Goal: Transaction & Acquisition: Purchase product/service

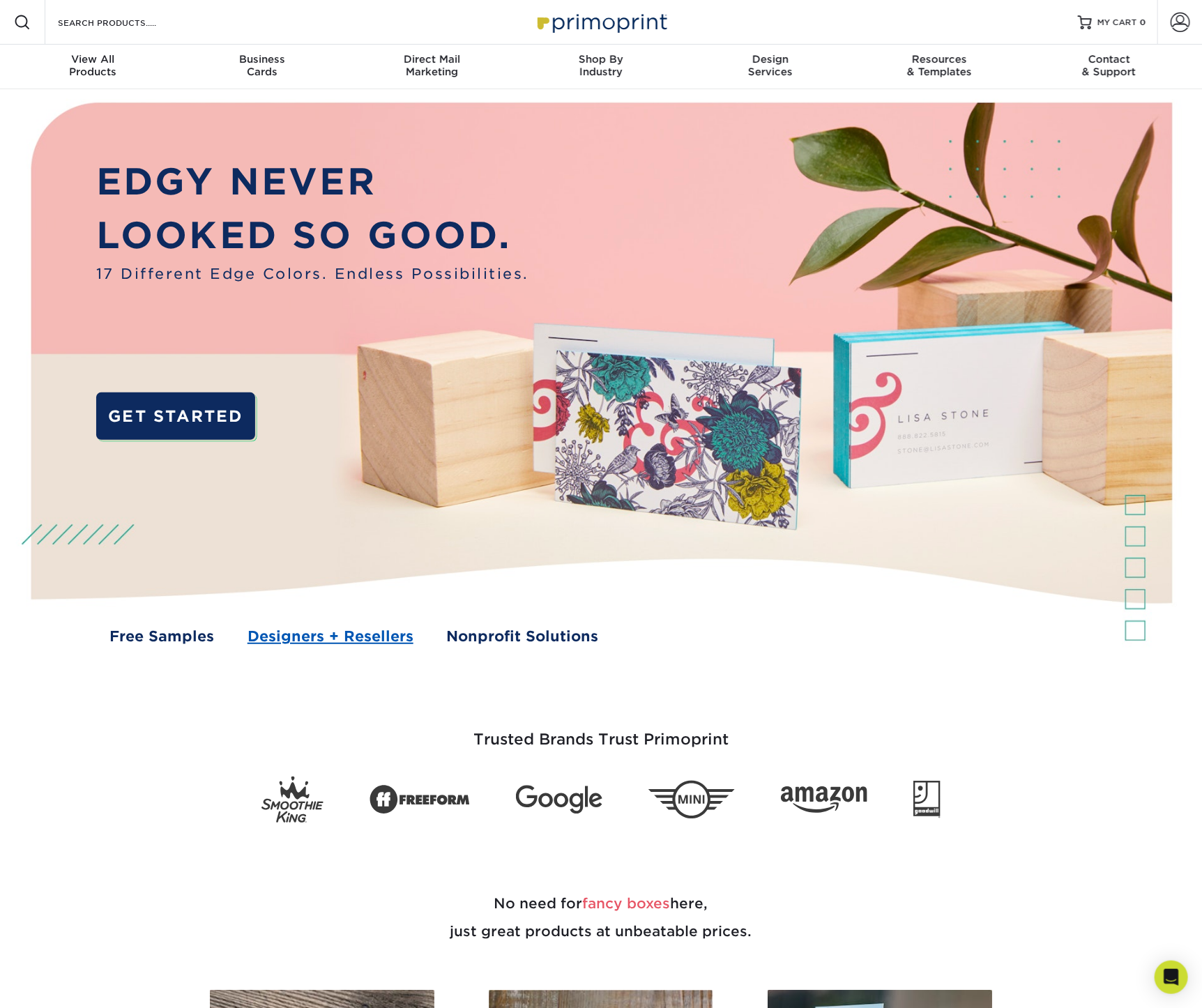
click at [308, 637] on link "Designers + Resellers" at bounding box center [330, 635] width 166 height 22
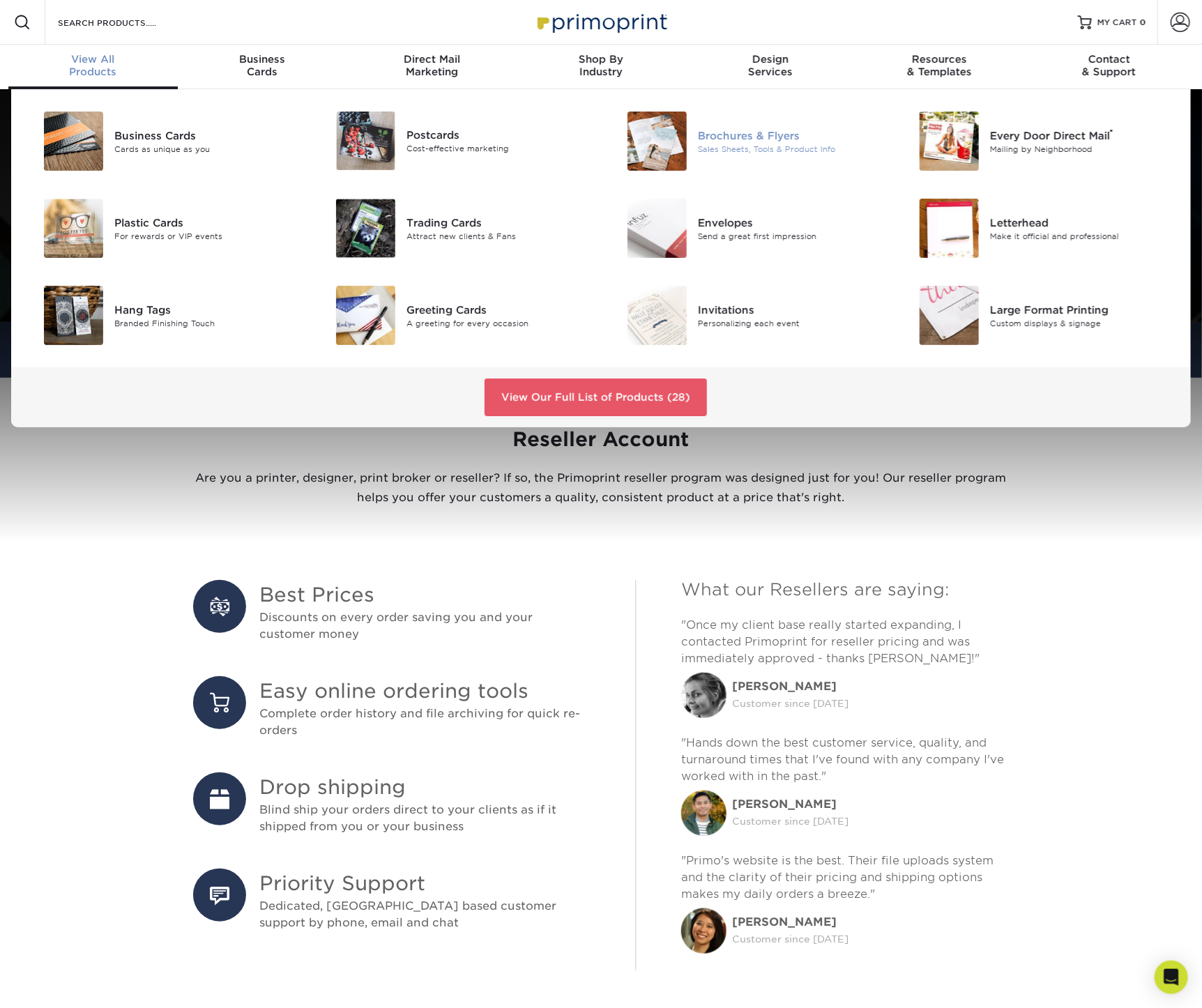
type input "[PERSON_NAME][EMAIL_ADDRESS][DOMAIN_NAME]"
click at [767, 141] on div "Brochures & Flyers" at bounding box center [790, 135] width 184 height 15
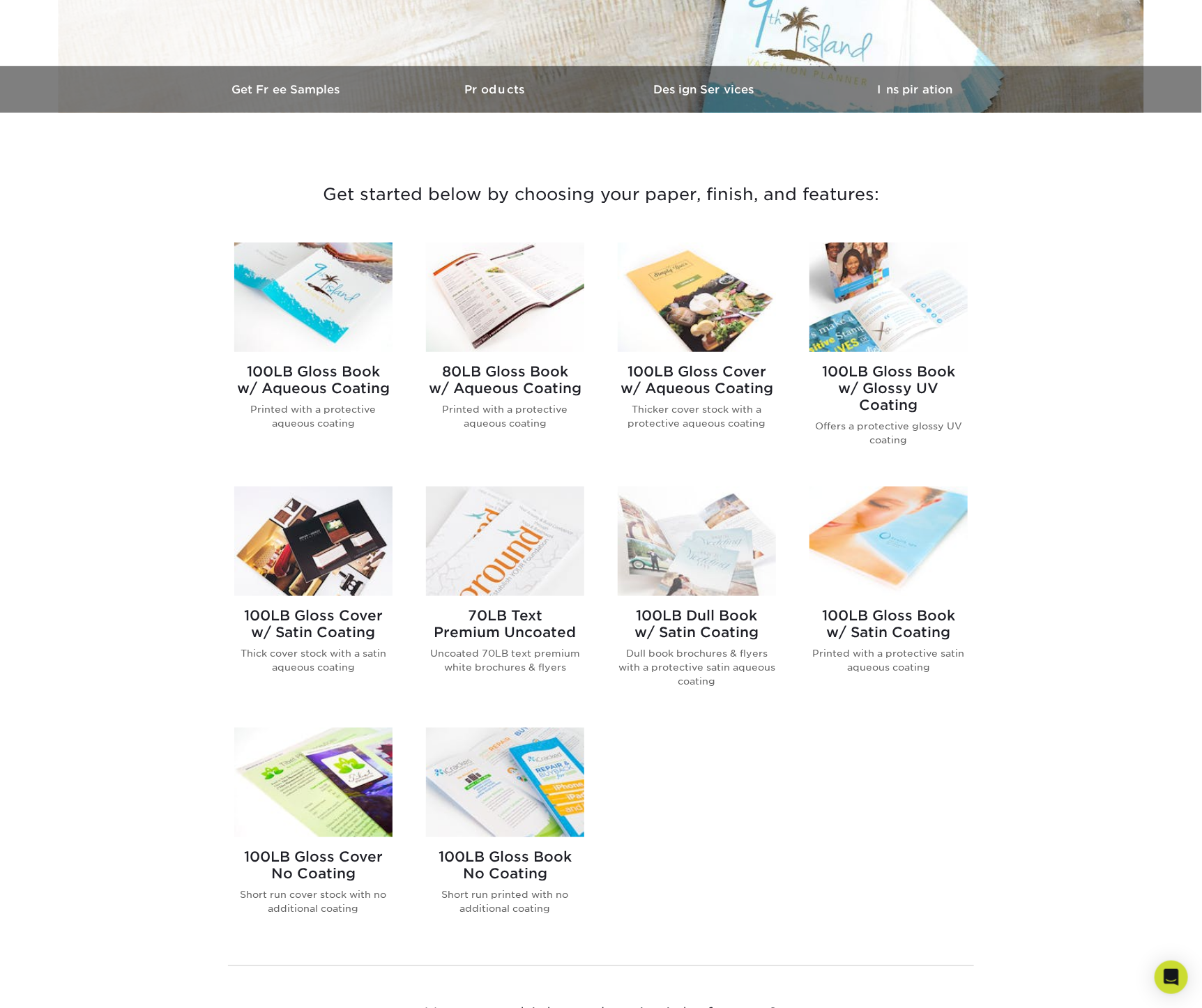
scroll to position [465, 0]
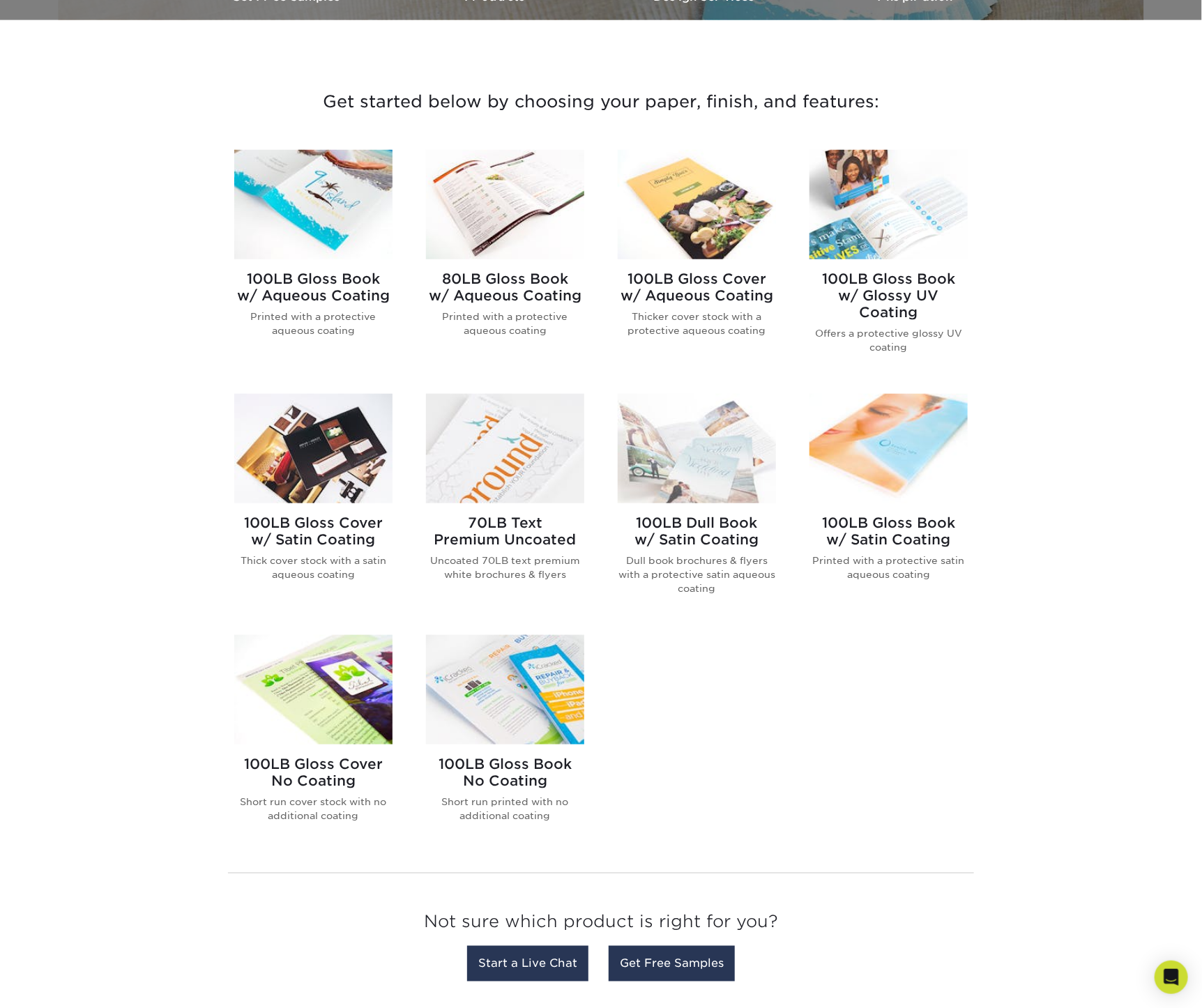
click at [328, 471] on img at bounding box center [313, 448] width 158 height 110
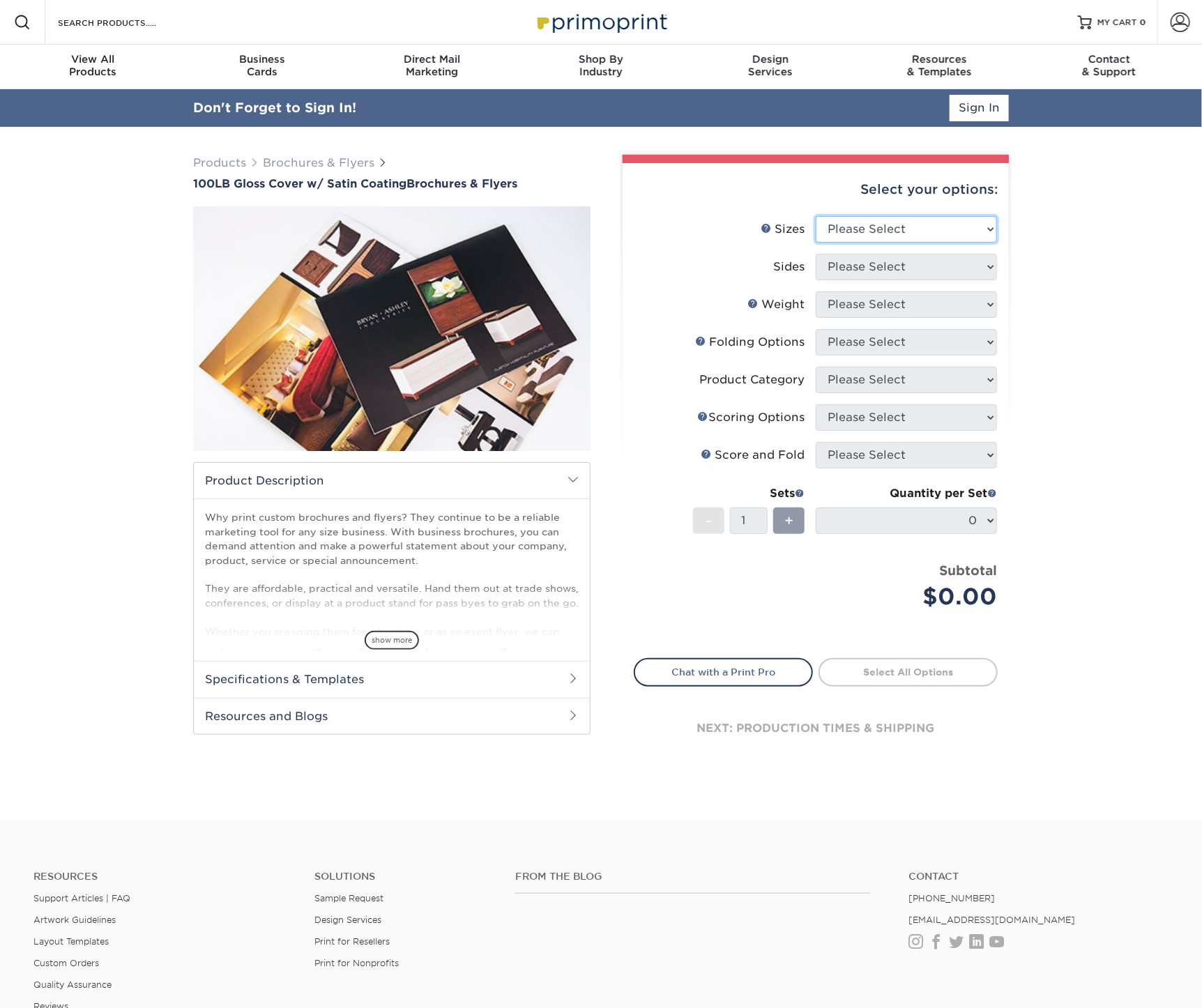
click at [890, 226] on select "Please Select 3.67" x 8.5" 4" x 8.5" 4" x 11" 4" x 12" 4.25" x 11" 5.5" x 8.5" …" at bounding box center [906, 230] width 181 height 26
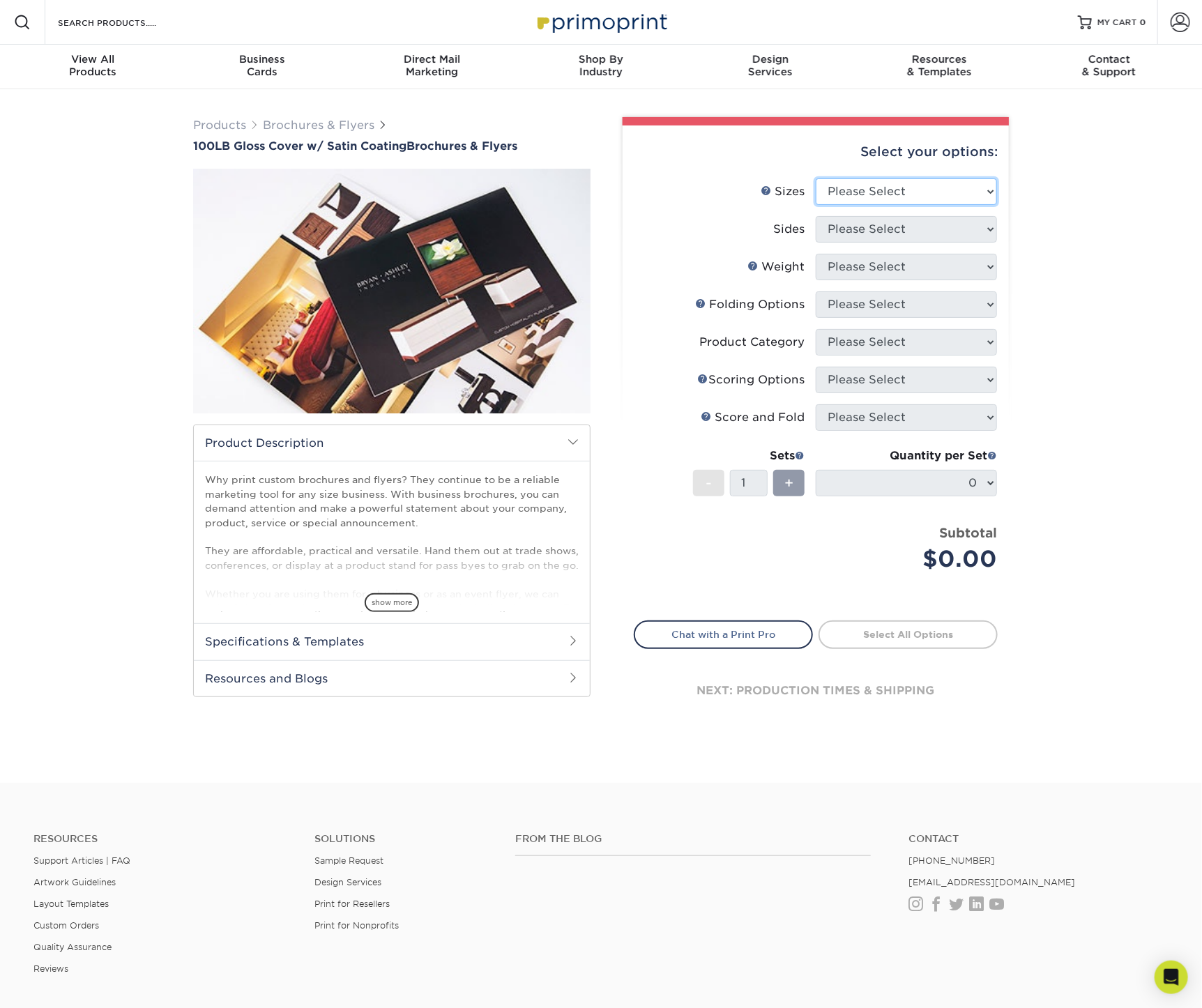
select select "8.50x11.00"
click at [816, 178] on select "Please Select 3.67" x 8.5" 4" x 8.5" 4" x 11" 4" x 12" 4.25" x 11" 5.5" x 8.5" …" at bounding box center [906, 191] width 181 height 26
click at [846, 227] on select "Please Select Print Both Sides Print Front Only" at bounding box center [906, 230] width 181 height 26
select select "13abbda7-1d64-4f25-8bb2-c179b224825d"
click at [816, 216] on select "Please Select Print Both Sides Print Front Only" at bounding box center [906, 230] width 181 height 26
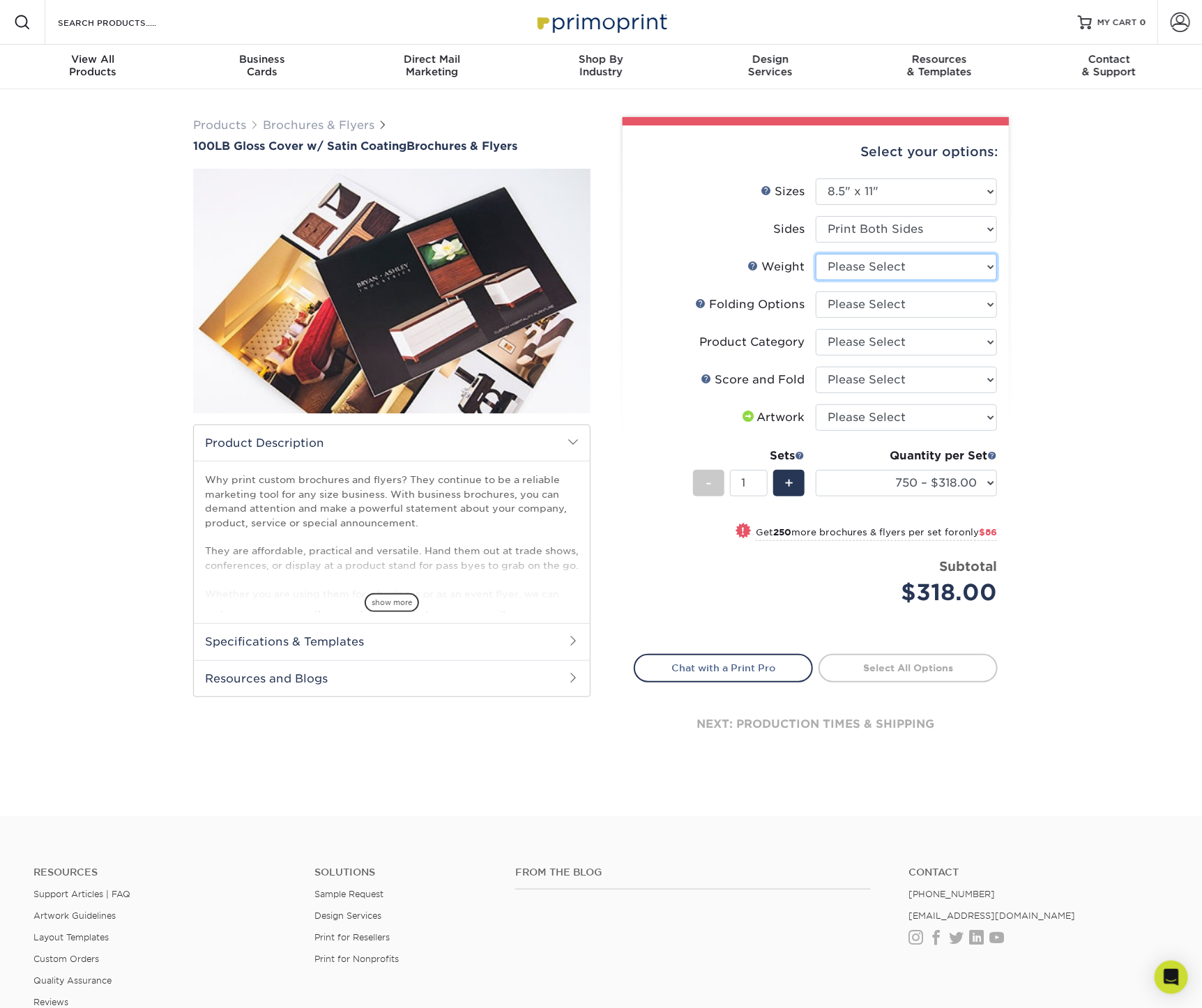
click at [851, 265] on select "Please Select 100LB" at bounding box center [906, 267] width 181 height 26
select select "100LB"
click at [816, 254] on select "Please Select 100LB" at bounding box center [906, 267] width 181 height 26
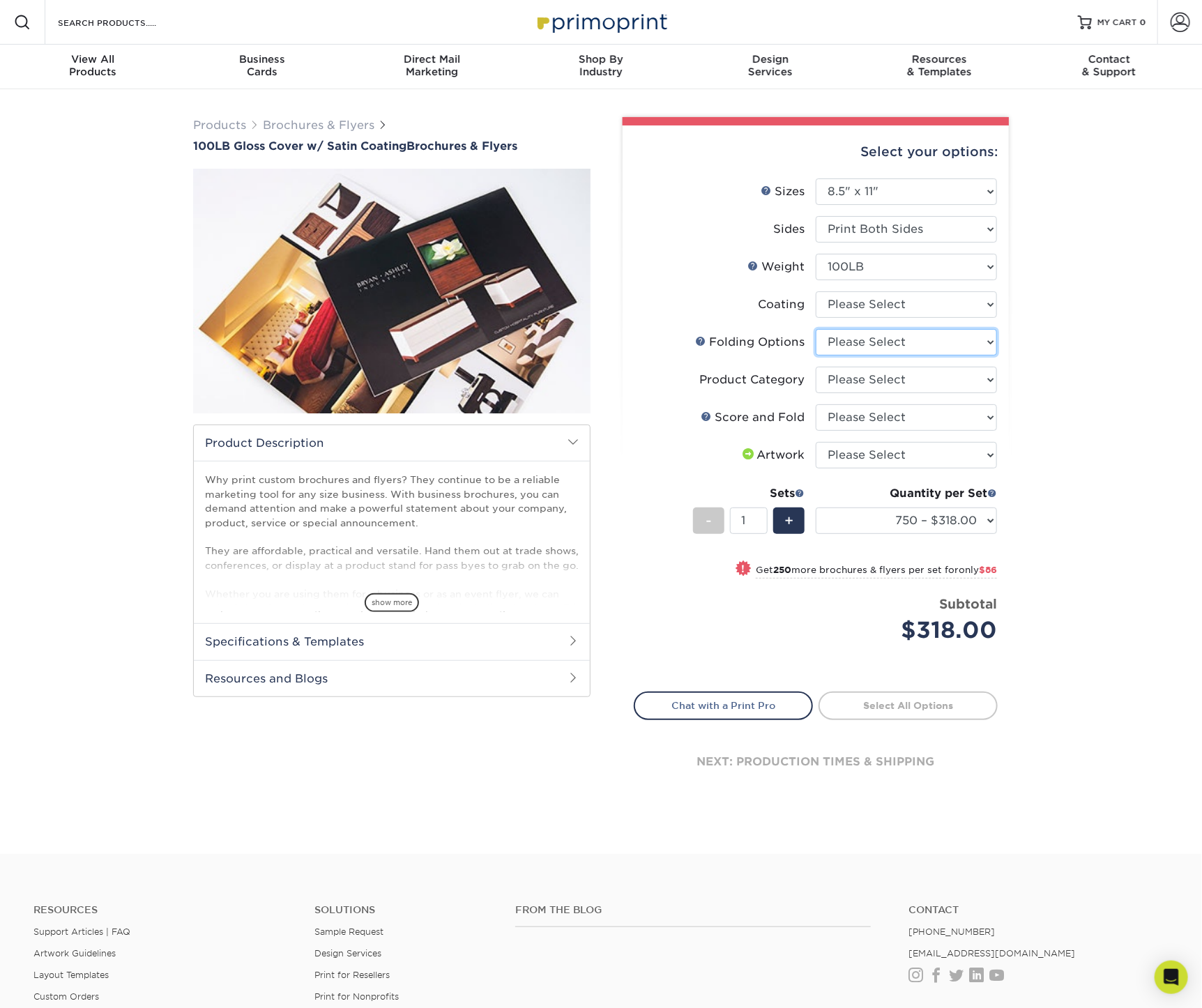
click at [848, 345] on select "Please Select FLAT - No Folding" at bounding box center [906, 342] width 181 height 26
click at [816, 329] on select "Please Select FLAT - No Folding" at bounding box center [906, 342] width 181 height 26
click at [1062, 326] on div "Products Brochures & Flyers 100LB Gloss Cover w/ Satin Coating Brochures & Flye…" at bounding box center [601, 471] width 1202 height 764
click at [987, 517] on select "750 – $318.00 1000 – $404.00 1500 – $443.00 2000 – $483.00 2500 – $604.00 3000 …" at bounding box center [906, 521] width 181 height 26
select select "3000 – $774.00"
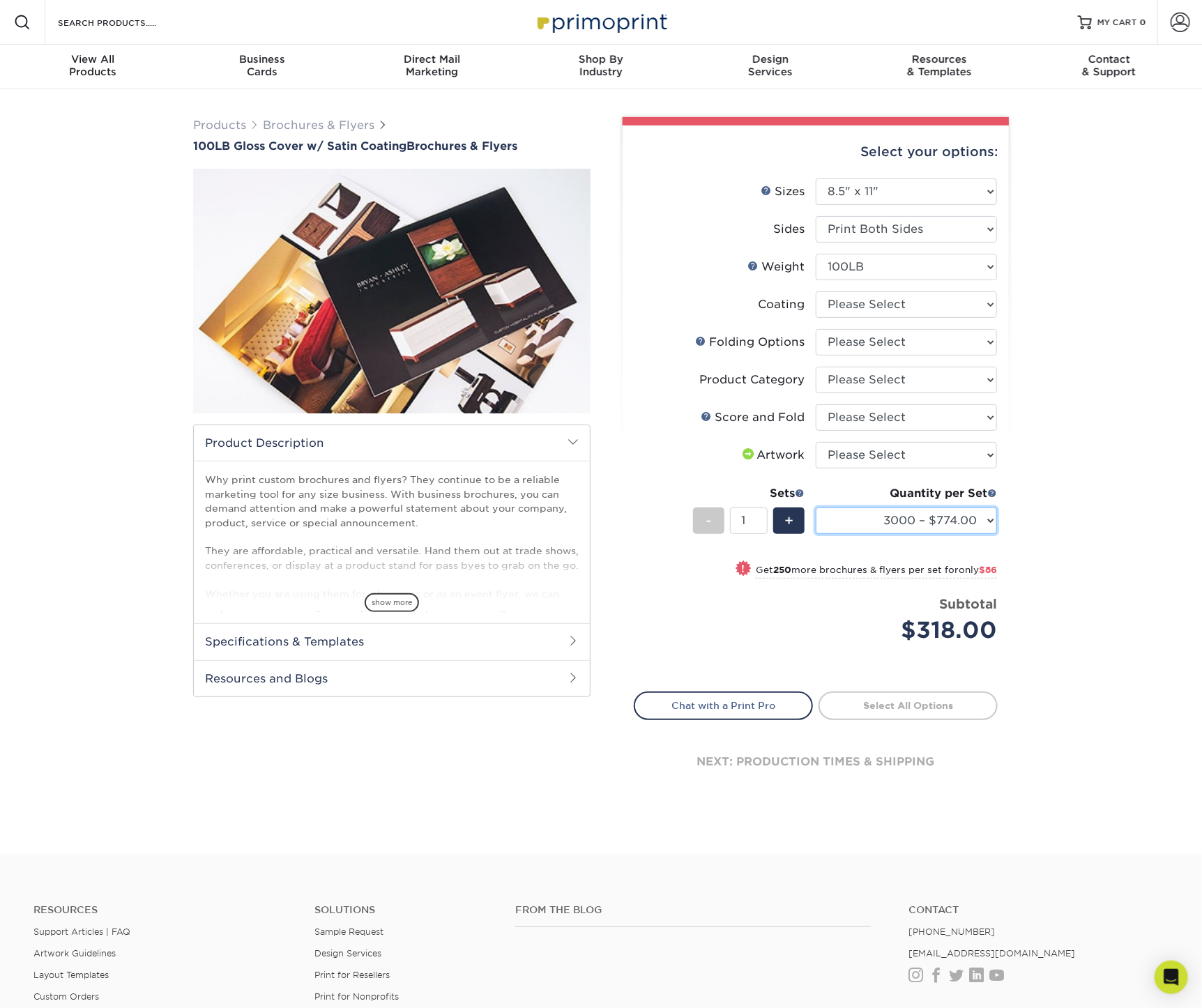
click at [816, 508] on select "750 – $318.00 1000 – $404.00 1500 – $443.00 2000 – $483.00 2500 – $604.00 3000 …" at bounding box center [906, 521] width 181 height 26
click at [907, 268] on select "Please Select 100LB" at bounding box center [906, 267] width 181 height 26
click at [282, 126] on link "Brochures & Flyers" at bounding box center [319, 125] width 111 height 13
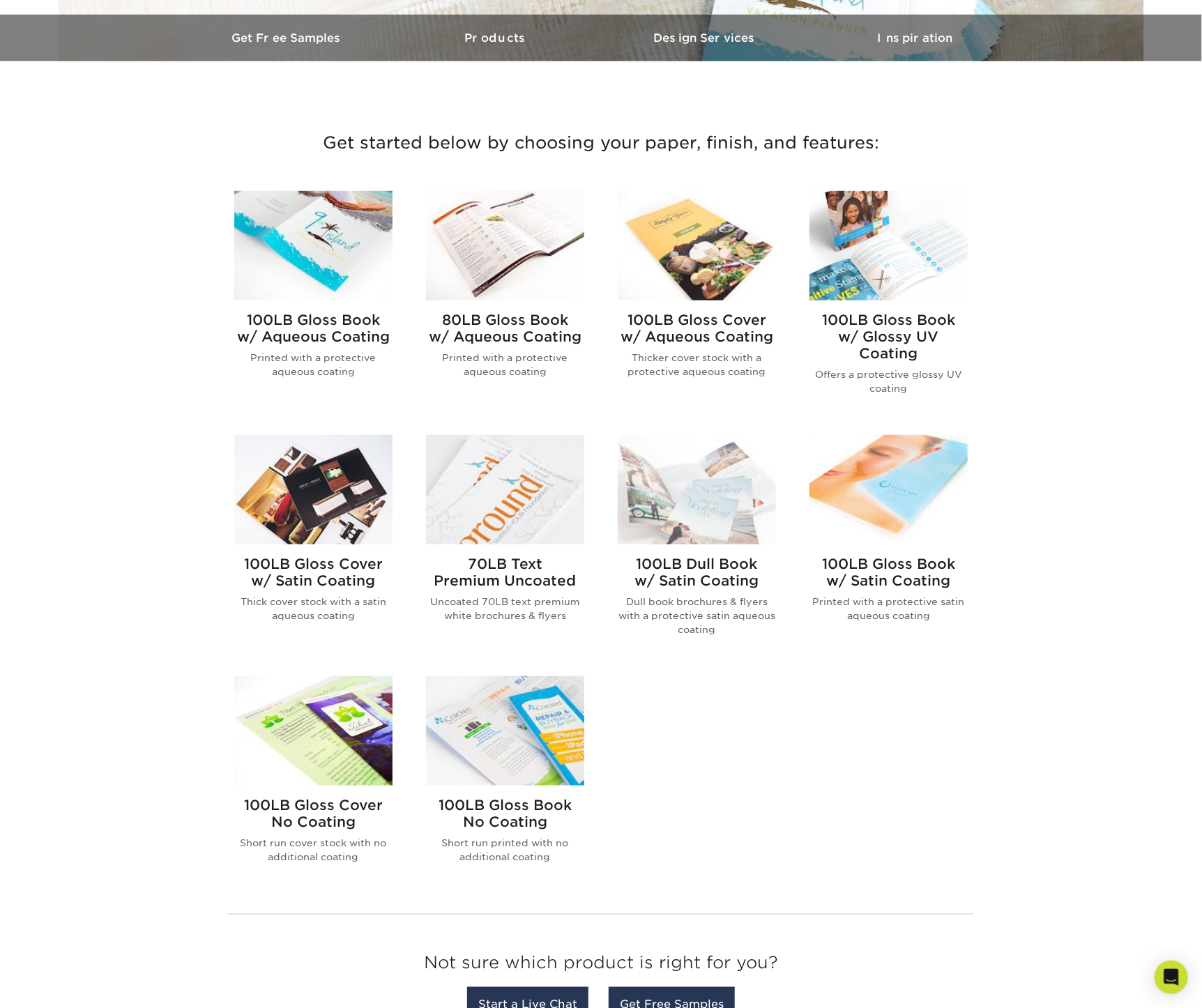
scroll to position [465, 0]
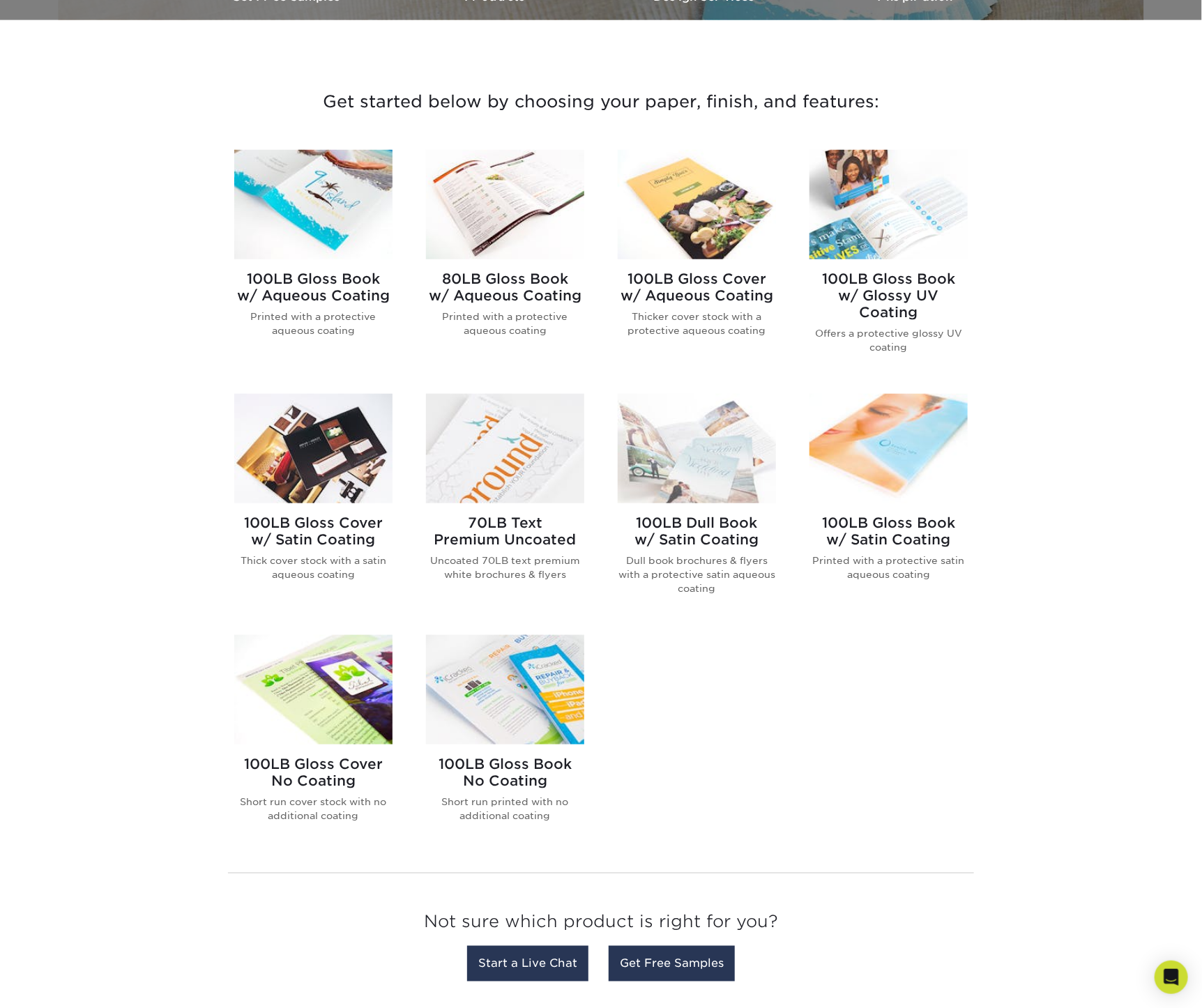
click at [513, 533] on h2 "70LB Text Premium Uncoated" at bounding box center [505, 531] width 158 height 34
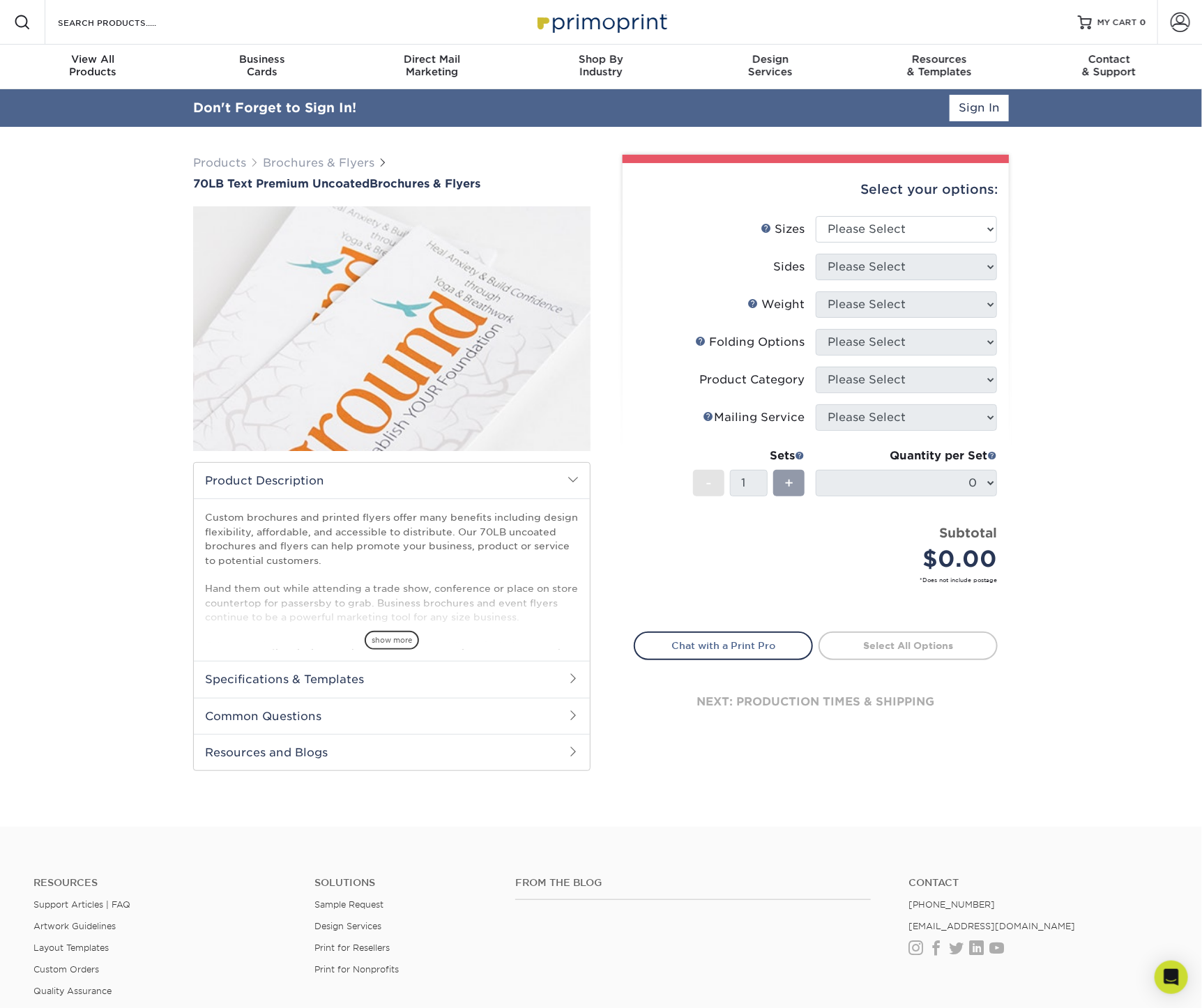
click at [925, 267] on select "Please Select" at bounding box center [906, 267] width 181 height 26
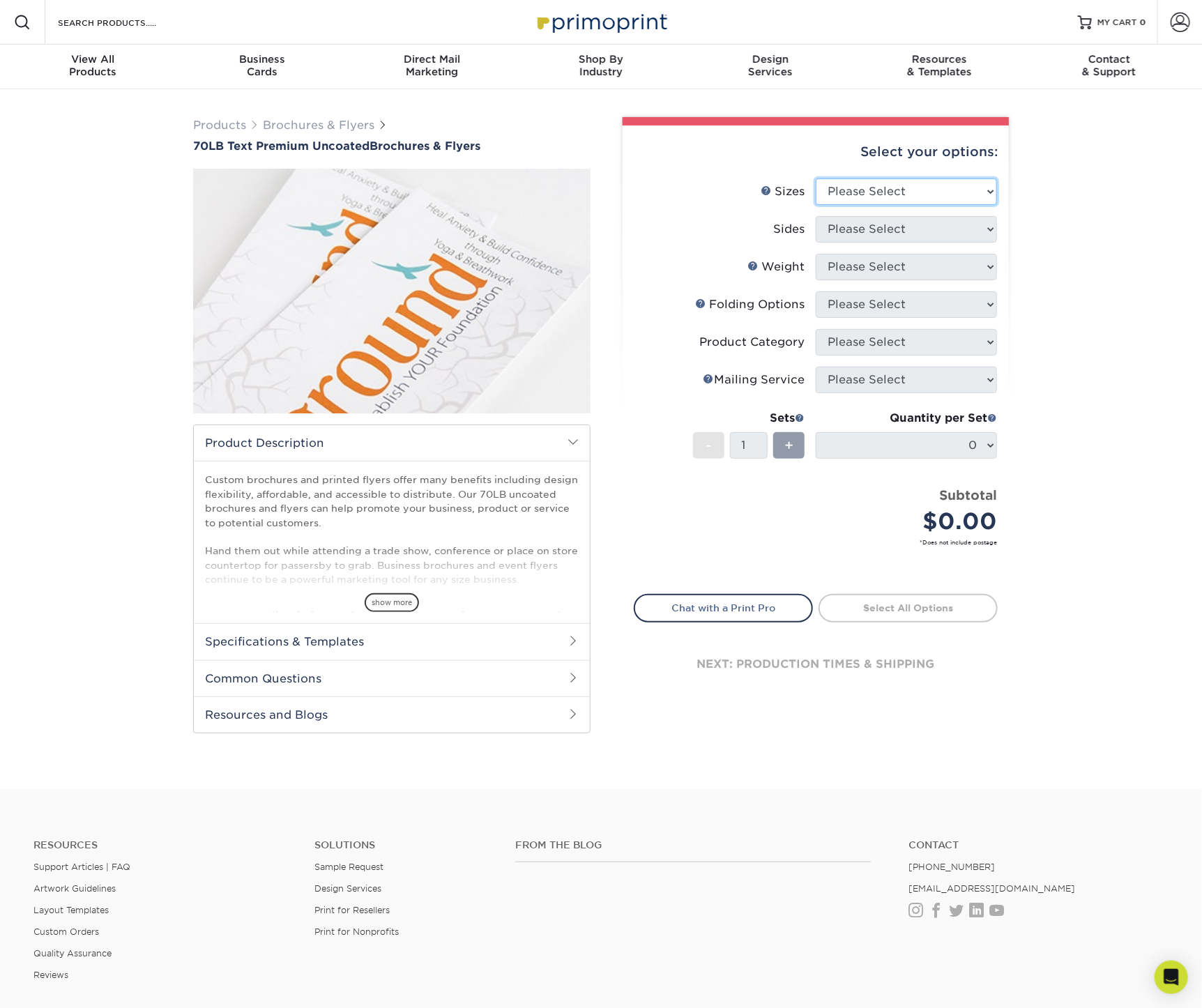
click at [987, 180] on select "Please Select 3.67" x 8.5" 4" x 6" 4" x 8.5" 4" x 9" 4.25" x 5.5" 4.25" x 11" 5…" at bounding box center [906, 191] width 181 height 26
select select "8.50x11.00"
click at [816, 178] on select "Please Select 3.67" x 8.5" 4" x 6" 4" x 8.5" 4" x 9" 4.25" x 5.5" 4.25" x 11" 5…" at bounding box center [906, 191] width 181 height 26
click at [887, 231] on select "Please Select Print Both Sides Print Front Only" at bounding box center [906, 230] width 181 height 26
select select "13abbda7-1d64-4f25-8bb2-c179b224825d"
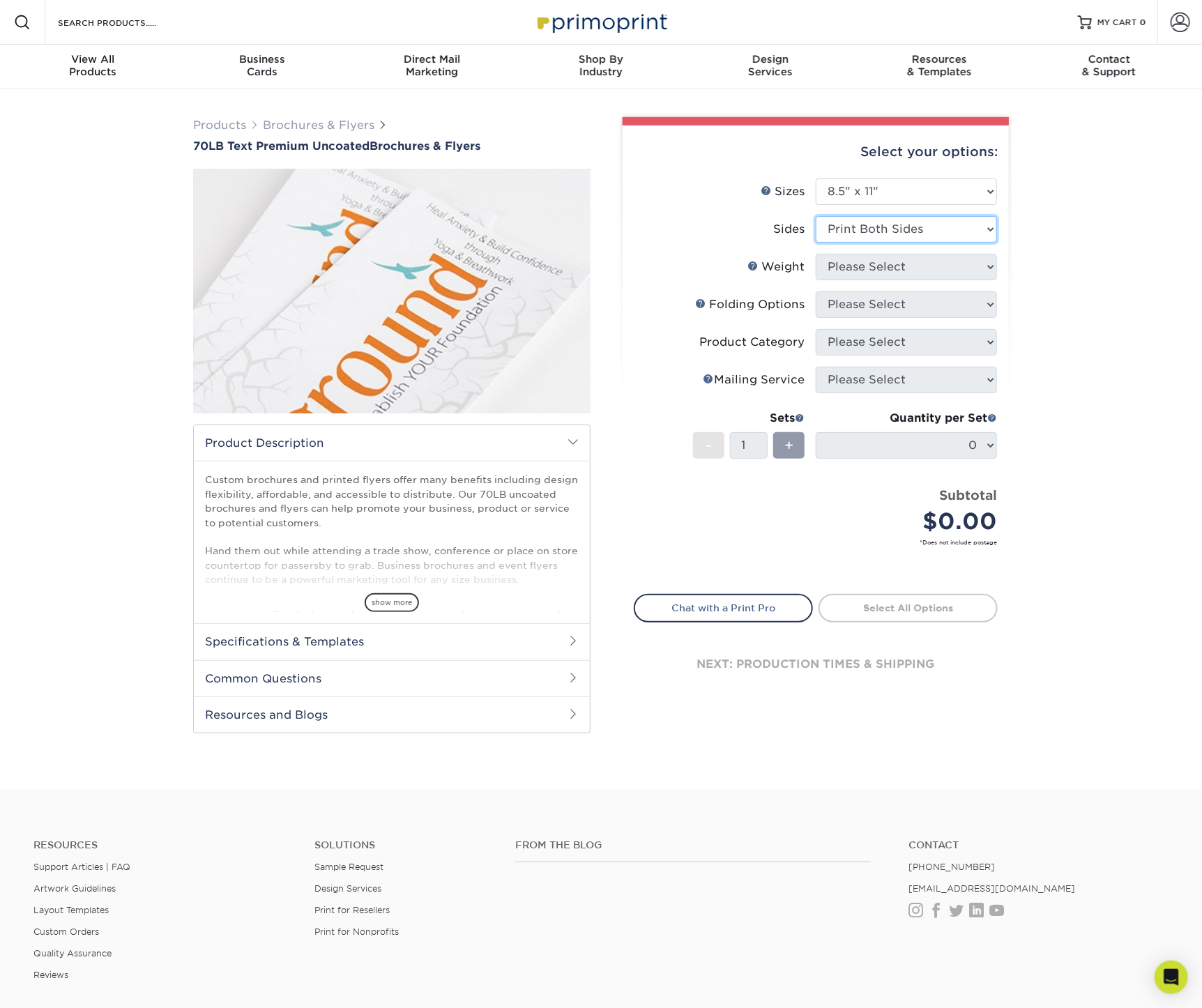
click at [816, 216] on select "Please Select Print Both Sides Print Front Only" at bounding box center [906, 230] width 181 height 26
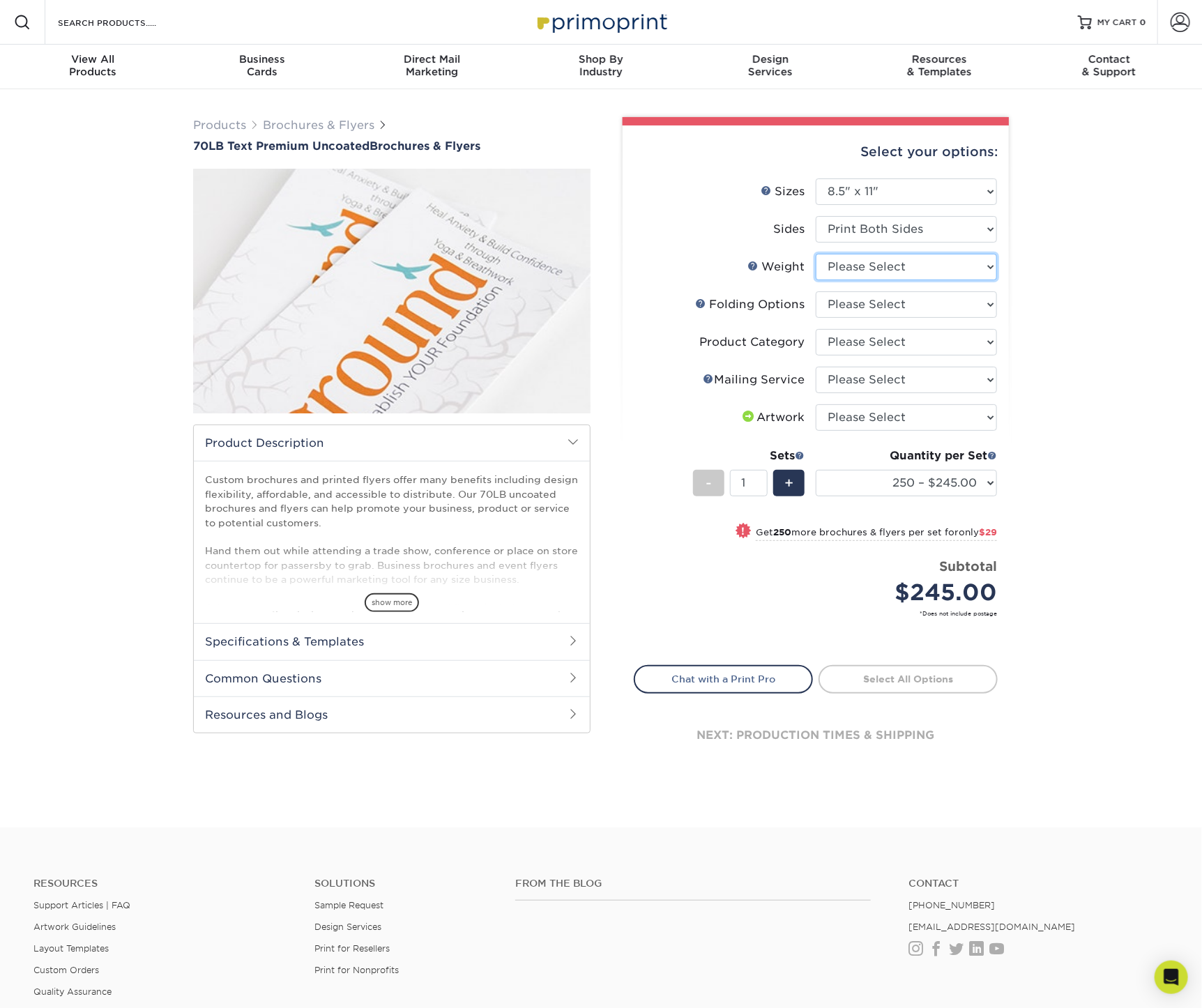
click at [866, 268] on select "Please Select 70LB" at bounding box center [906, 267] width 181 height 26
select select "70LB"
click at [816, 254] on select "Please Select 70LB" at bounding box center [906, 267] width 181 height 26
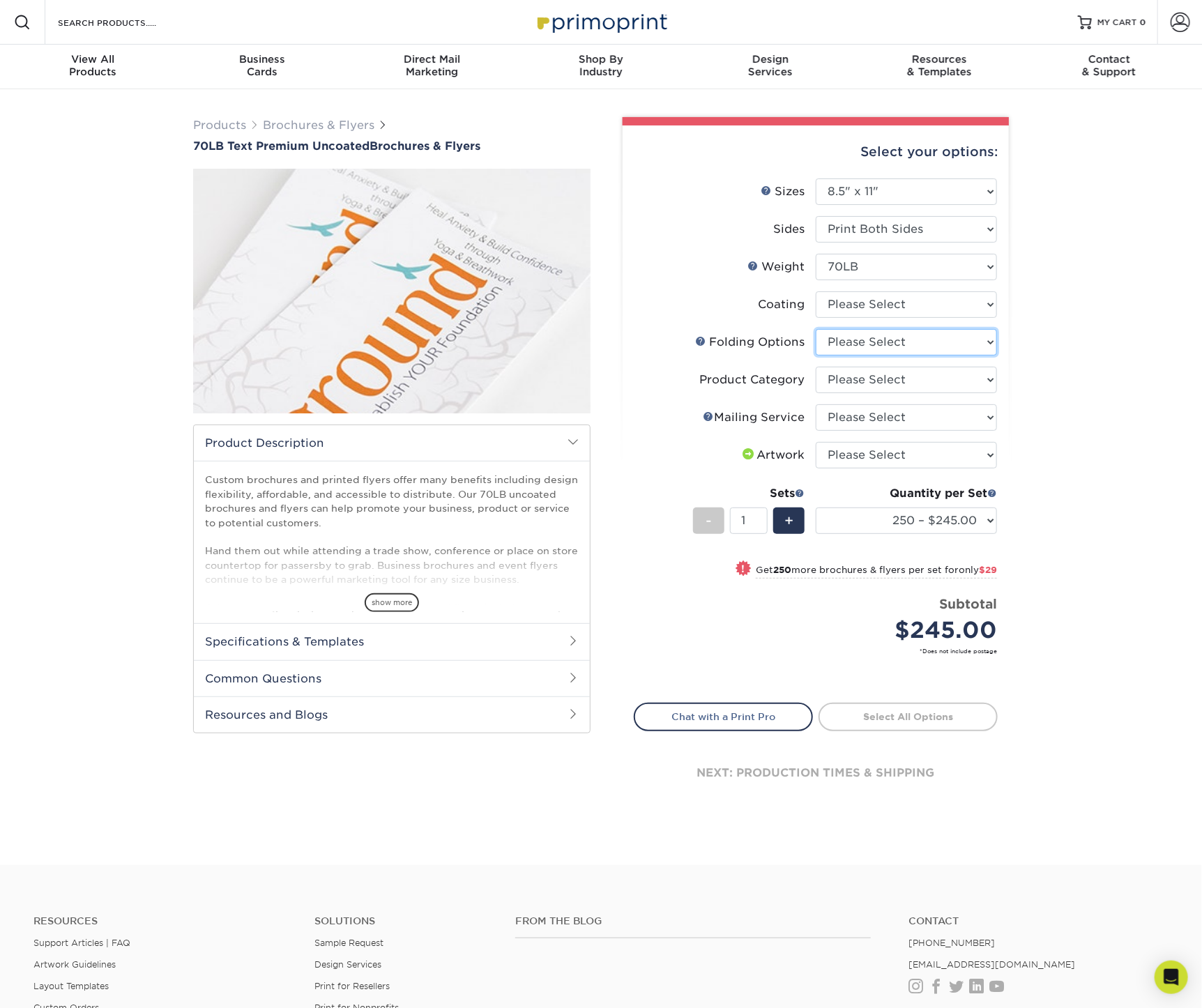
click at [855, 342] on select "Please Select FLAT - No Folding Accordion Fold Half-Fold (Vertical) Half-Fold (…" at bounding box center [906, 342] width 181 height 26
click at [816, 329] on select "Please Select FLAT - No Folding Accordion Fold Half-Fold (Vertical) Half-Fold (…" at bounding box center [906, 342] width 181 height 26
click at [990, 342] on select "Please Select FLAT - No Folding Accordion Fold Half-Fold (Vertical) Half-Fold (…" at bounding box center [906, 342] width 181 height 26
select select "beabd50a-9461-4c61-85af-315242fc817b"
click at [816, 329] on select "Please Select FLAT - No Folding Accordion Fold Half-Fold (Vertical) Half-Fold (…" at bounding box center [906, 342] width 181 height 26
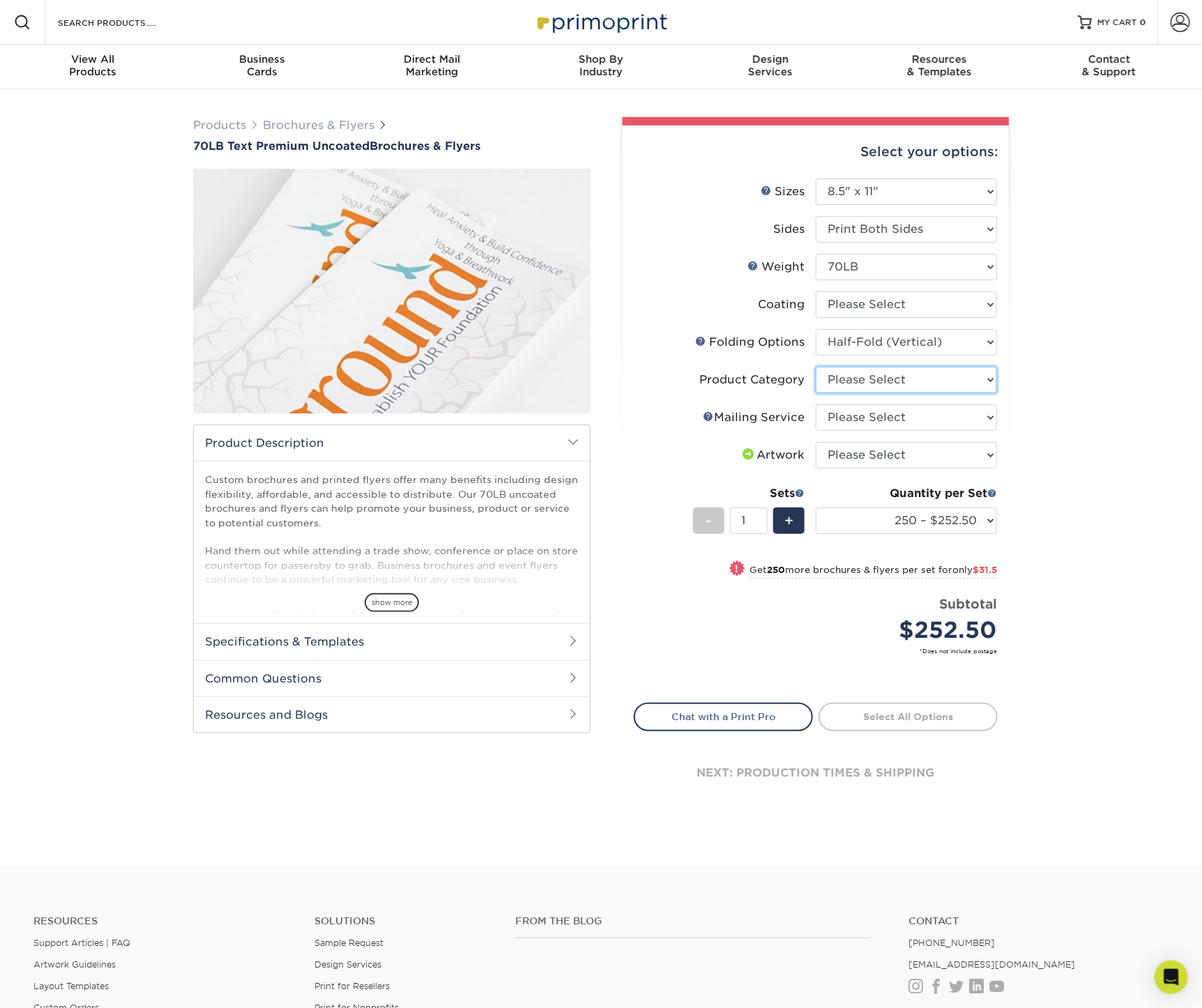
click at [927, 378] on select "Please Select Flyers and Brochures" at bounding box center [906, 379] width 181 height 26
select select "1a668080-6b7c-4174-b399-2c3833b27ef4"
click at [816, 366] on select "Please Select Flyers and Brochures" at bounding box center [906, 379] width 181 height 26
click at [908, 413] on select "Please Select No Direct Mailing Service No, I will mail/stamp/imprint Direct Ma…" at bounding box center [906, 418] width 181 height 26
click at [1078, 402] on div "Products Brochures & Flyers 70LB Text Premium Uncoated Brochures & Flyers show …" at bounding box center [601, 477] width 1202 height 776
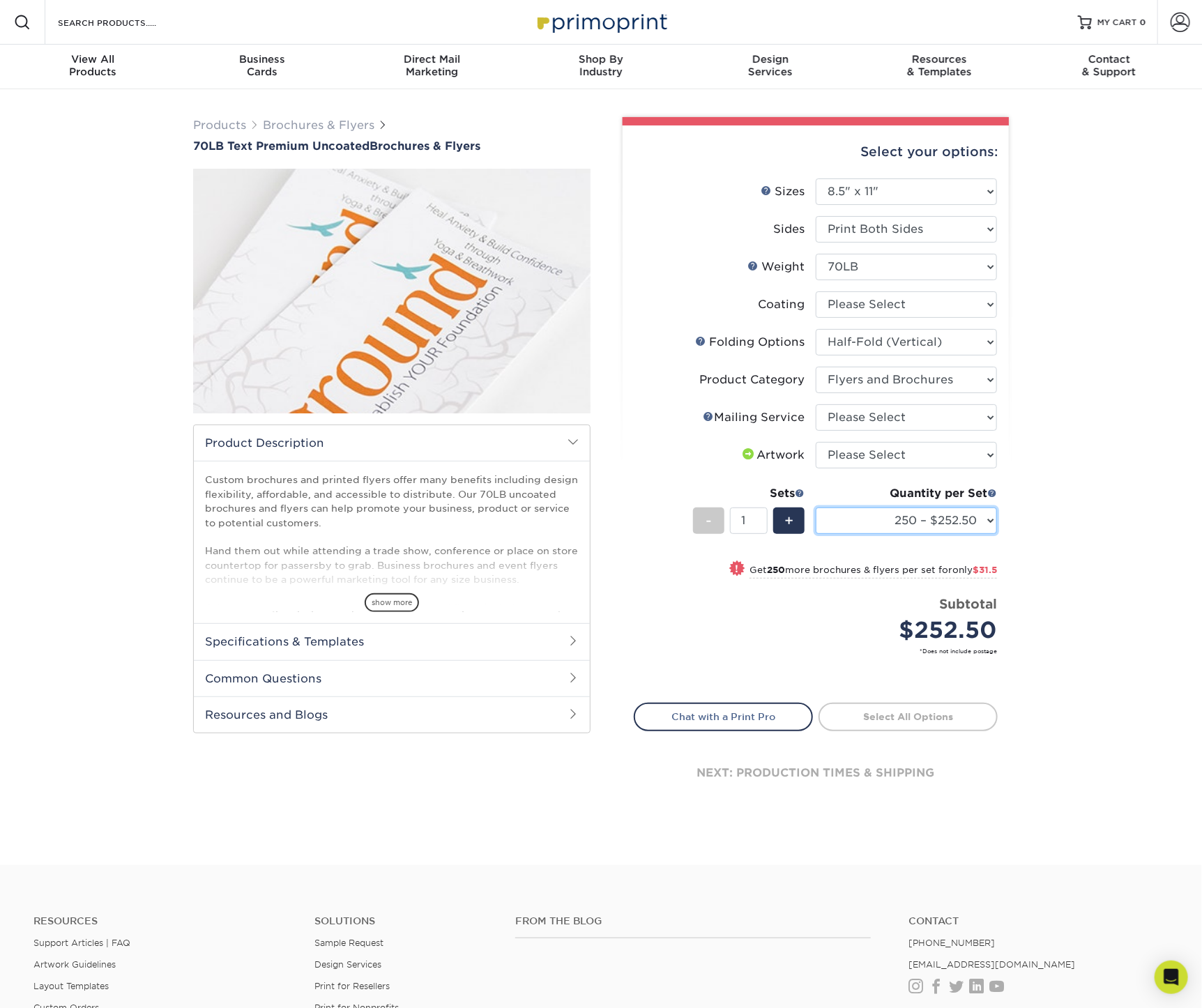
click at [906, 519] on select "250 – $252.50 500 – $284.00 750 – $293.38 1000 – $302.75 1500 – $338.75 2000 – …" at bounding box center [906, 521] width 181 height 26
select select "3000 – $548.75"
click at [816, 508] on select "250 – $252.50 500 – $284.00 750 – $293.38 1000 – $302.75 1500 – $338.75 2000 – …" at bounding box center [906, 521] width 181 height 26
click at [987, 451] on select "Please Select I will upload files I need a design - $175" at bounding box center [906, 455] width 181 height 26
select select "upload"
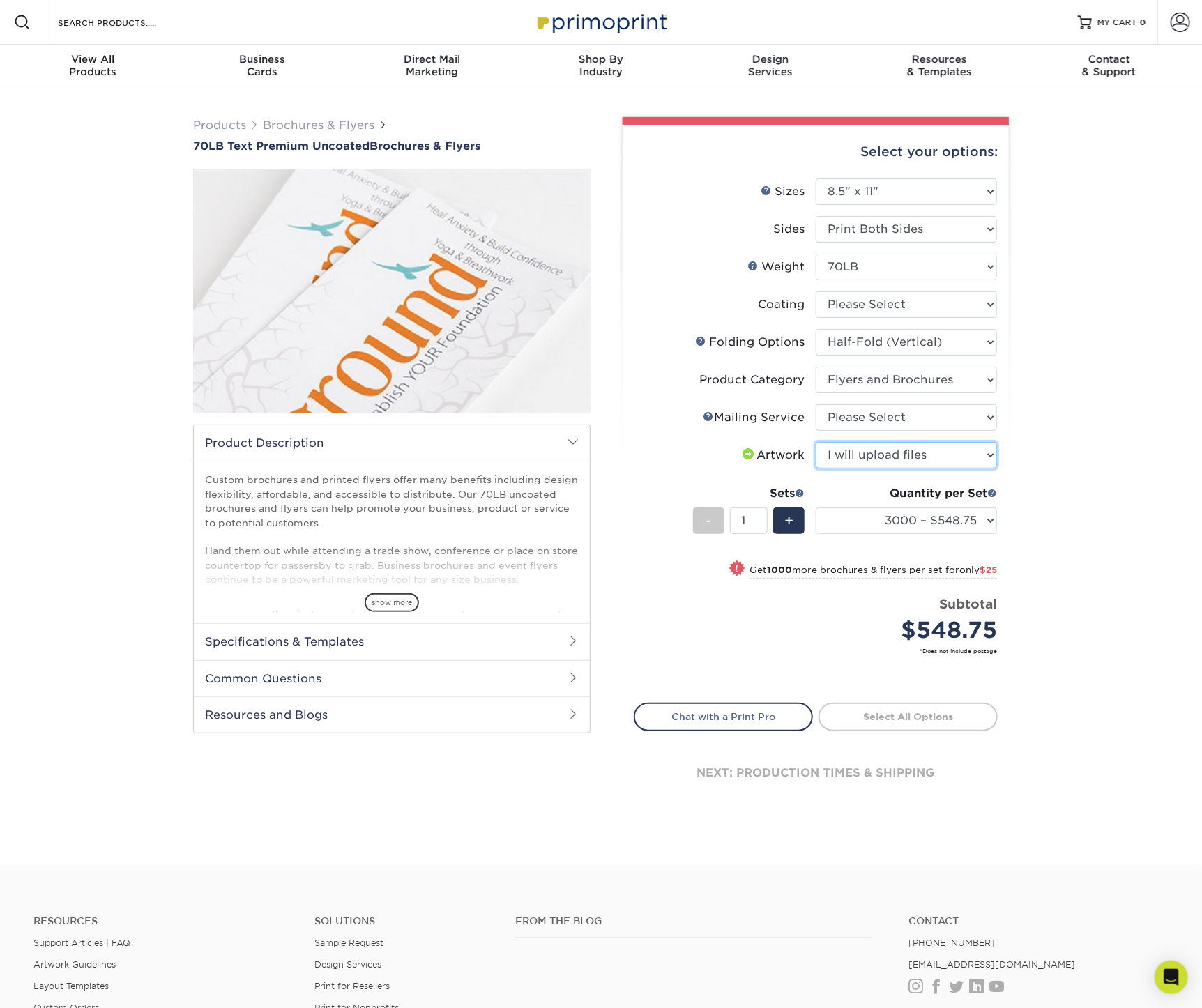
click at [816, 442] on select "Please Select I will upload files I need a design - $175" at bounding box center [906, 455] width 181 height 26
click at [1048, 433] on div "Products Brochures & Flyers 70LB Text Premium Uncoated Brochures & Flyers show …" at bounding box center [601, 477] width 1202 height 776
click at [988, 412] on select "Please Select No Direct Mailing Service No, I will mail/stamp/imprint Direct Ma…" at bounding box center [906, 418] width 181 height 26
click at [1099, 482] on div "Products Brochures & Flyers 70LB Text Premium Uncoated Brochures & Flyers show …" at bounding box center [601, 477] width 1202 height 776
click at [988, 451] on select "Please Select I will upload files I need a design - $175" at bounding box center [906, 455] width 181 height 26
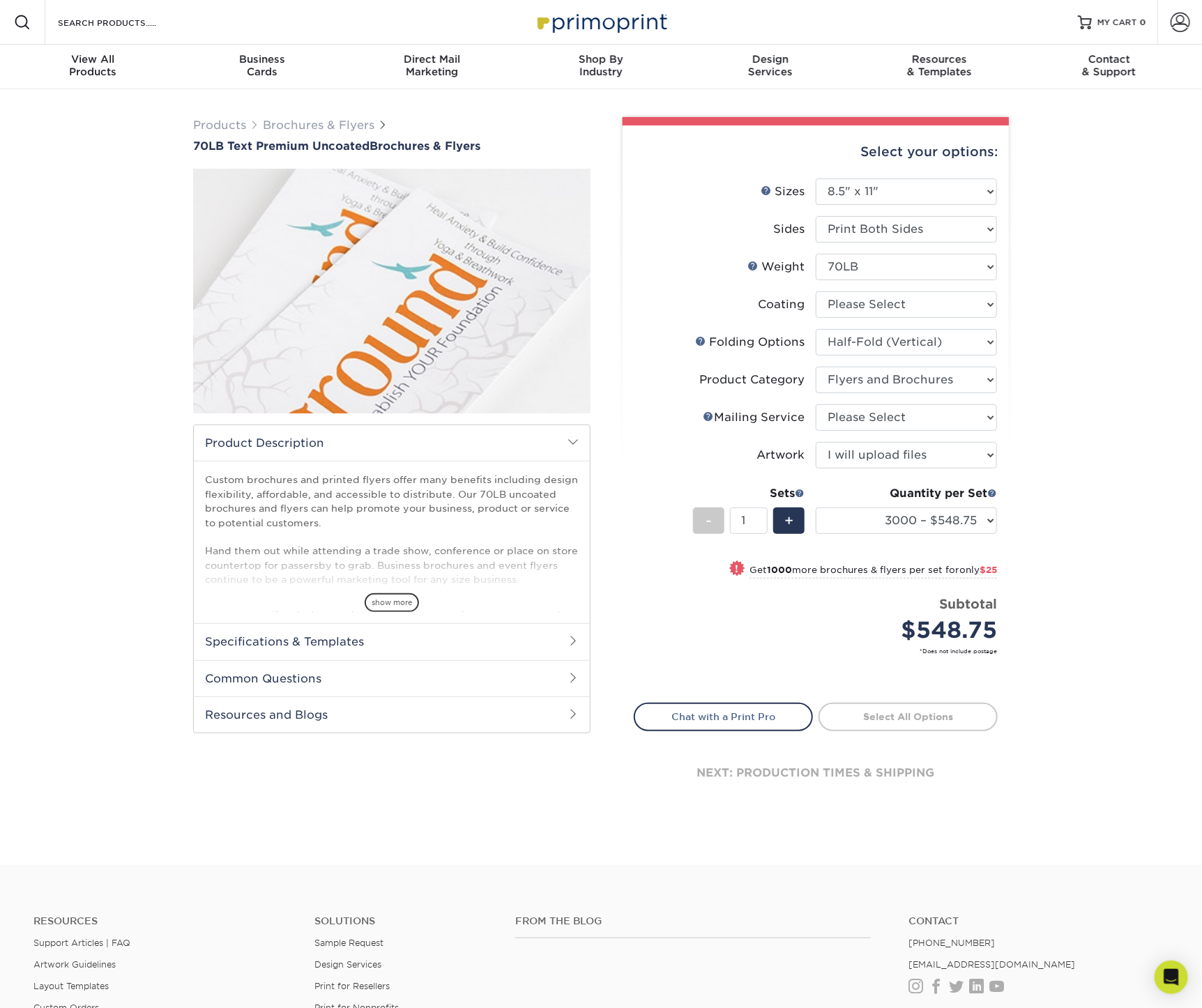
click at [1030, 443] on div "Products Brochures & Flyers 70LB Text Premium Uncoated Brochures & Flyers show …" at bounding box center [601, 477] width 1202 height 776
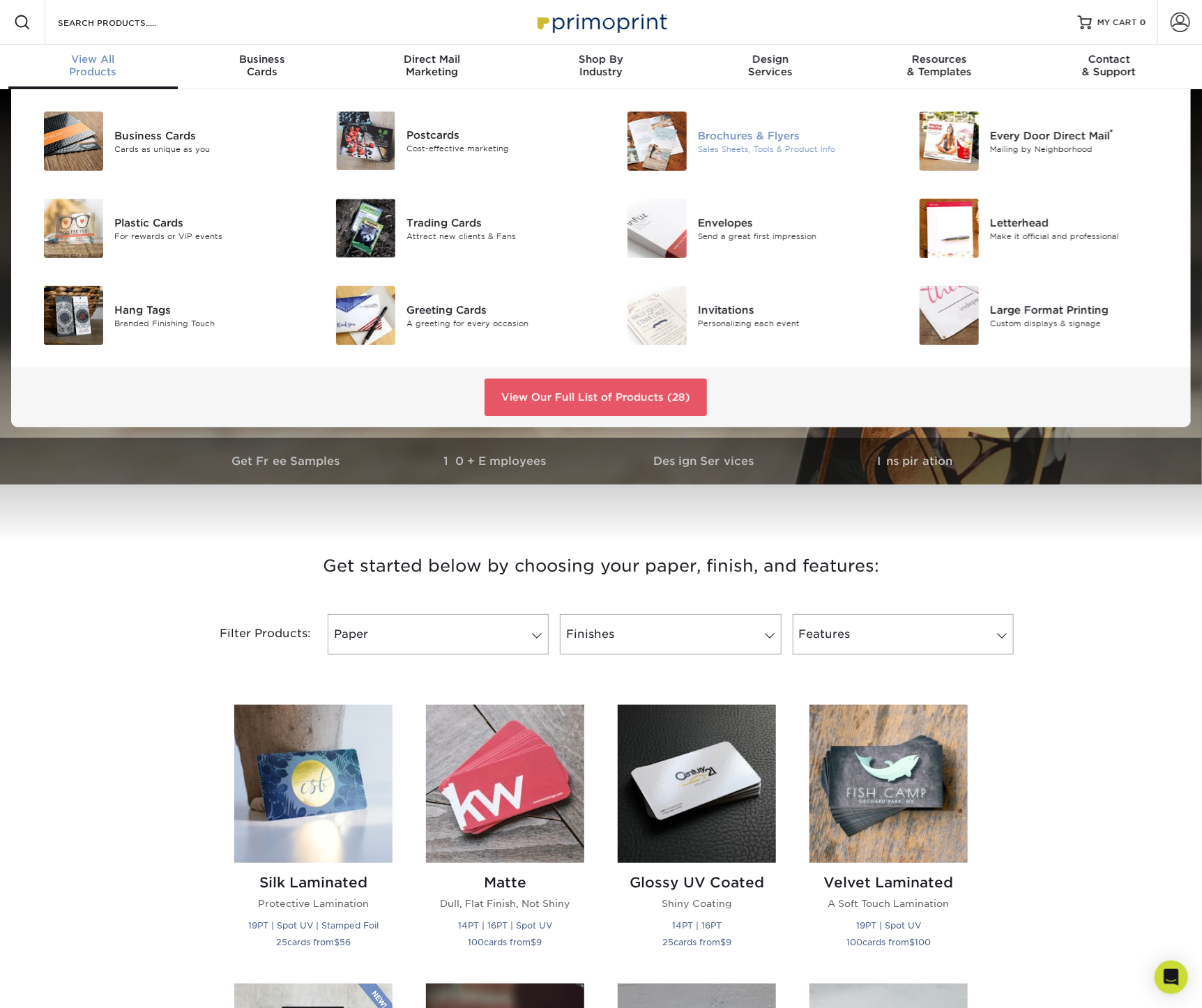
click at [732, 138] on div "Brochures & Flyers" at bounding box center [790, 135] width 184 height 15
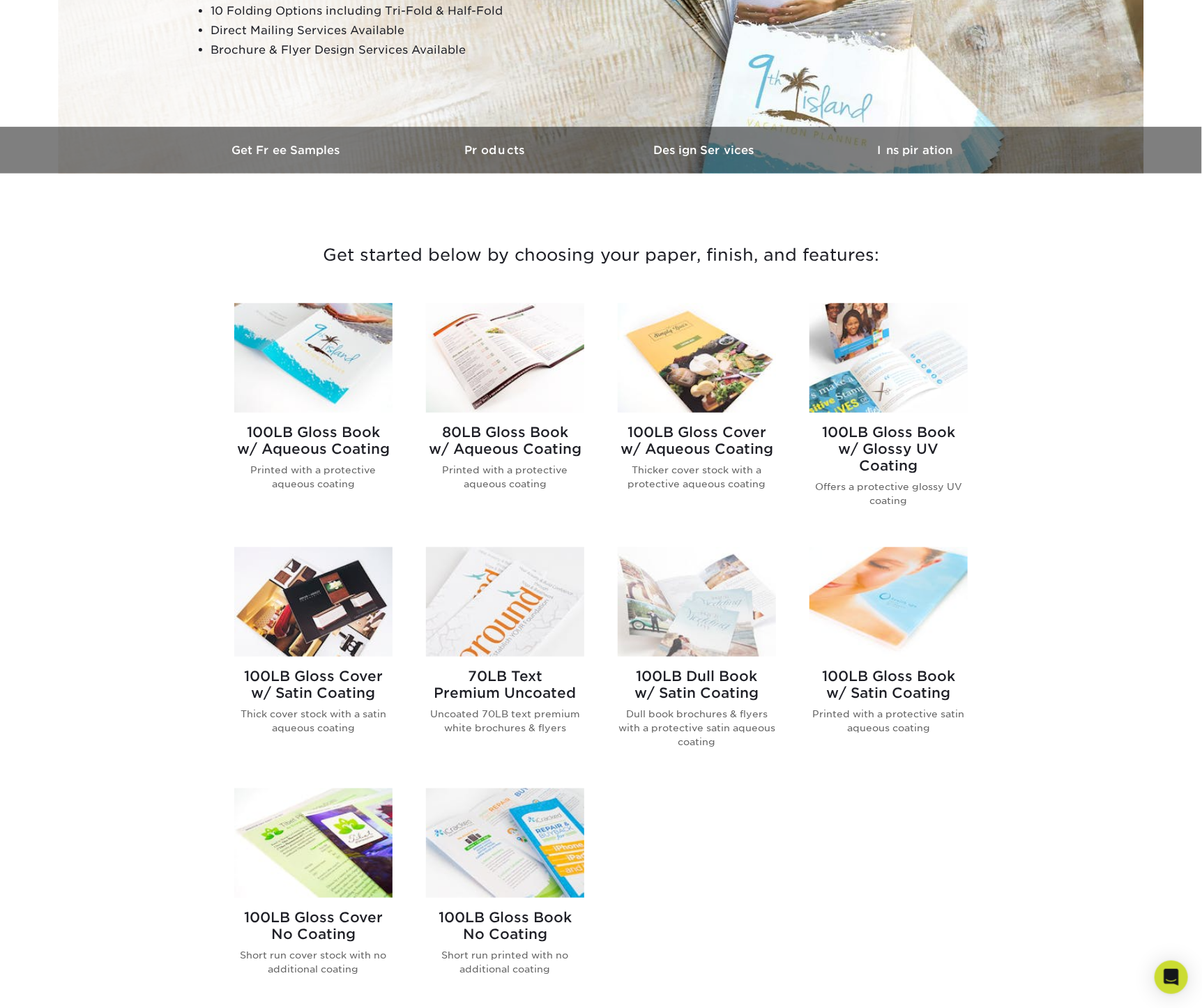
scroll to position [232, 0]
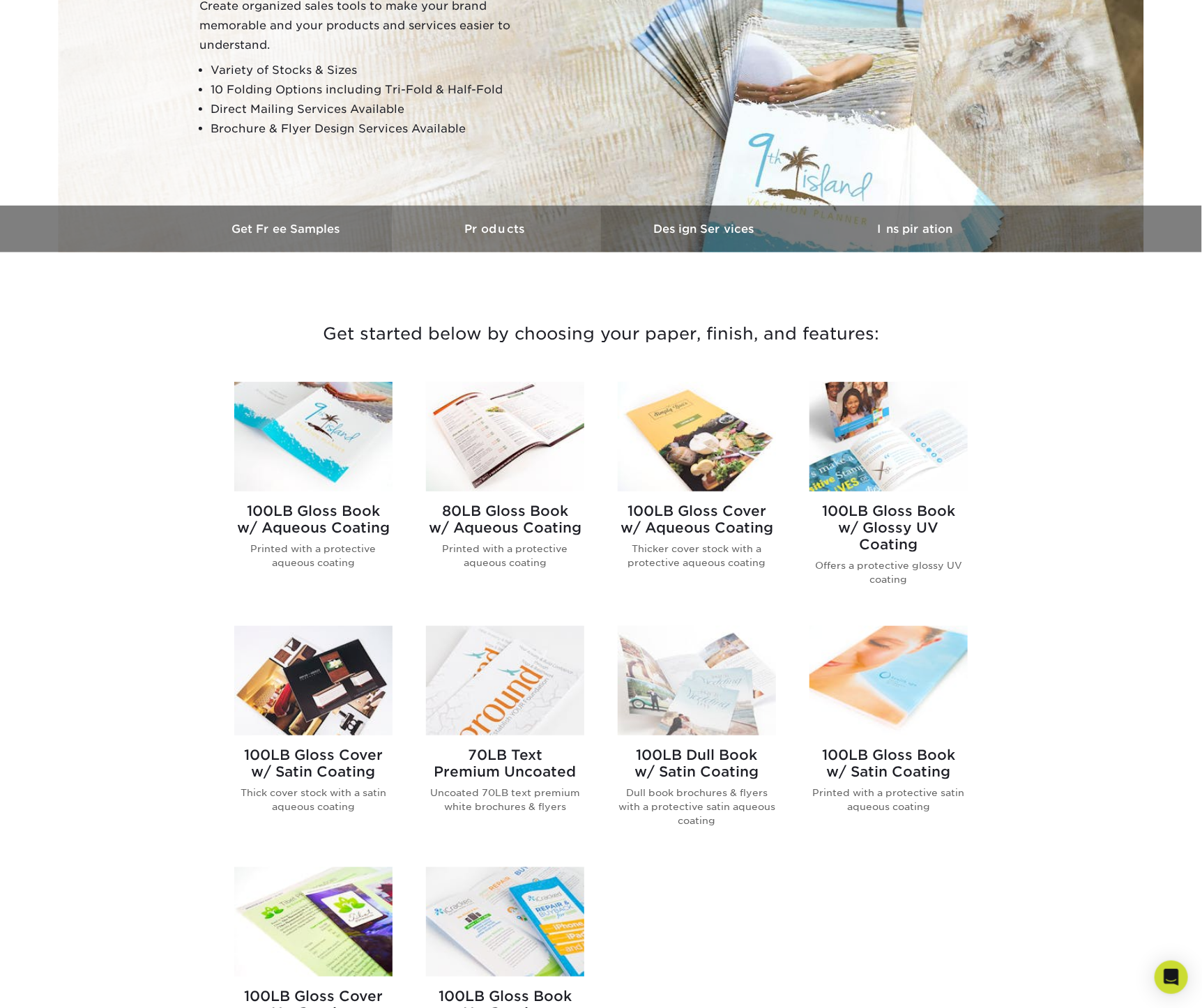
click at [484, 230] on h3 "Products" at bounding box center [496, 229] width 209 height 13
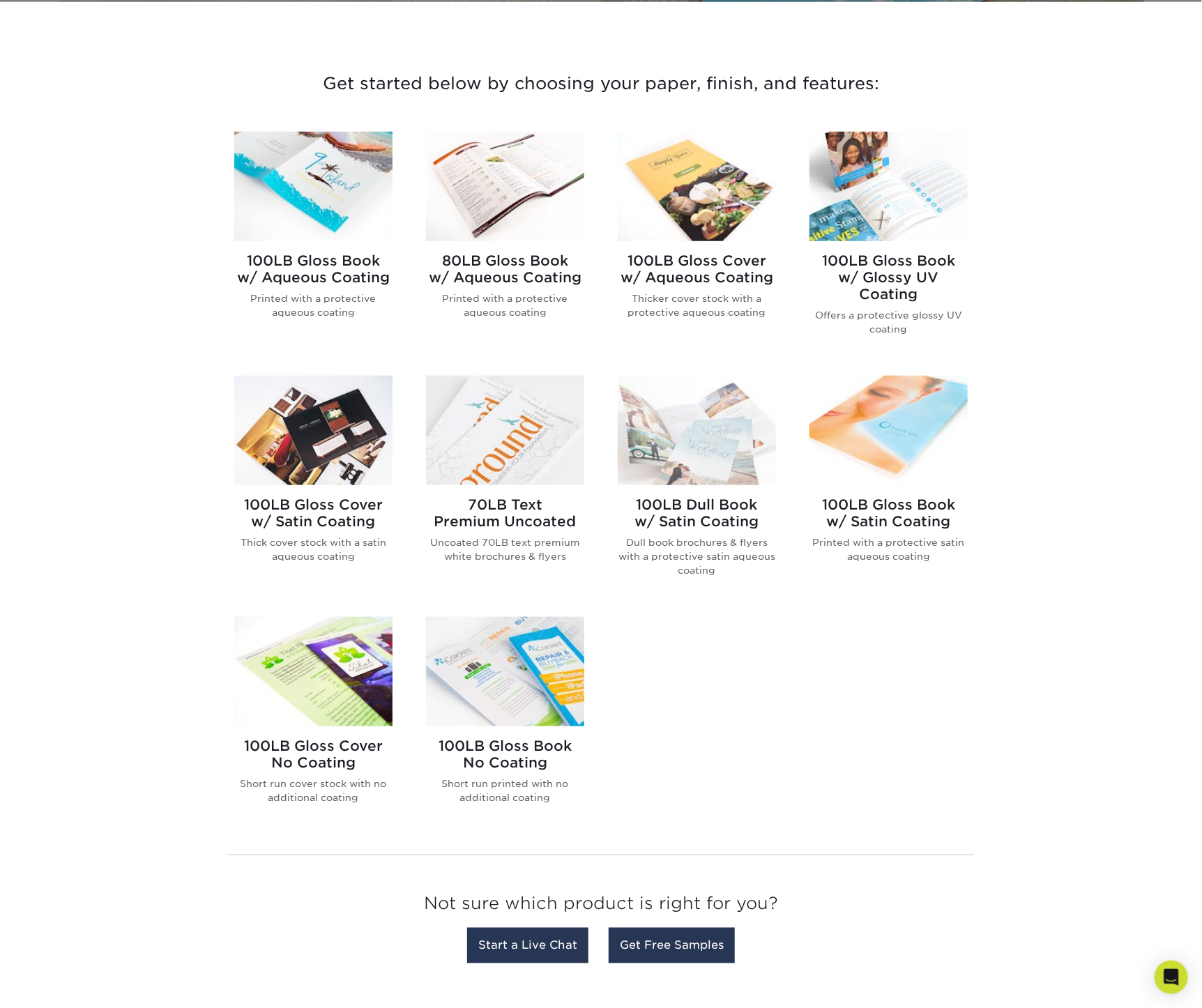
scroll to position [483, 0]
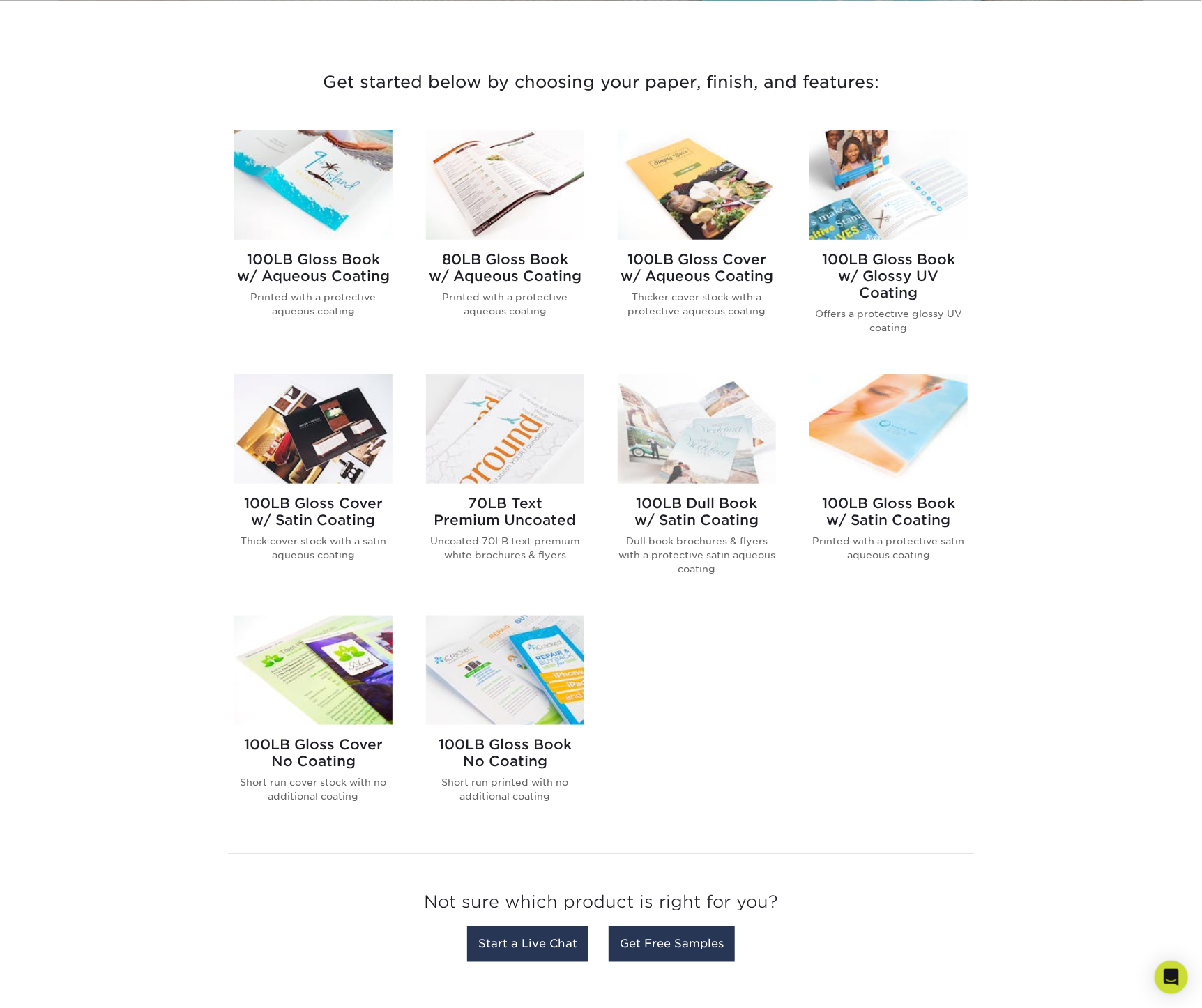
click at [706, 523] on h2 "100LB Dull Book w/ Satin Coating" at bounding box center [696, 511] width 158 height 34
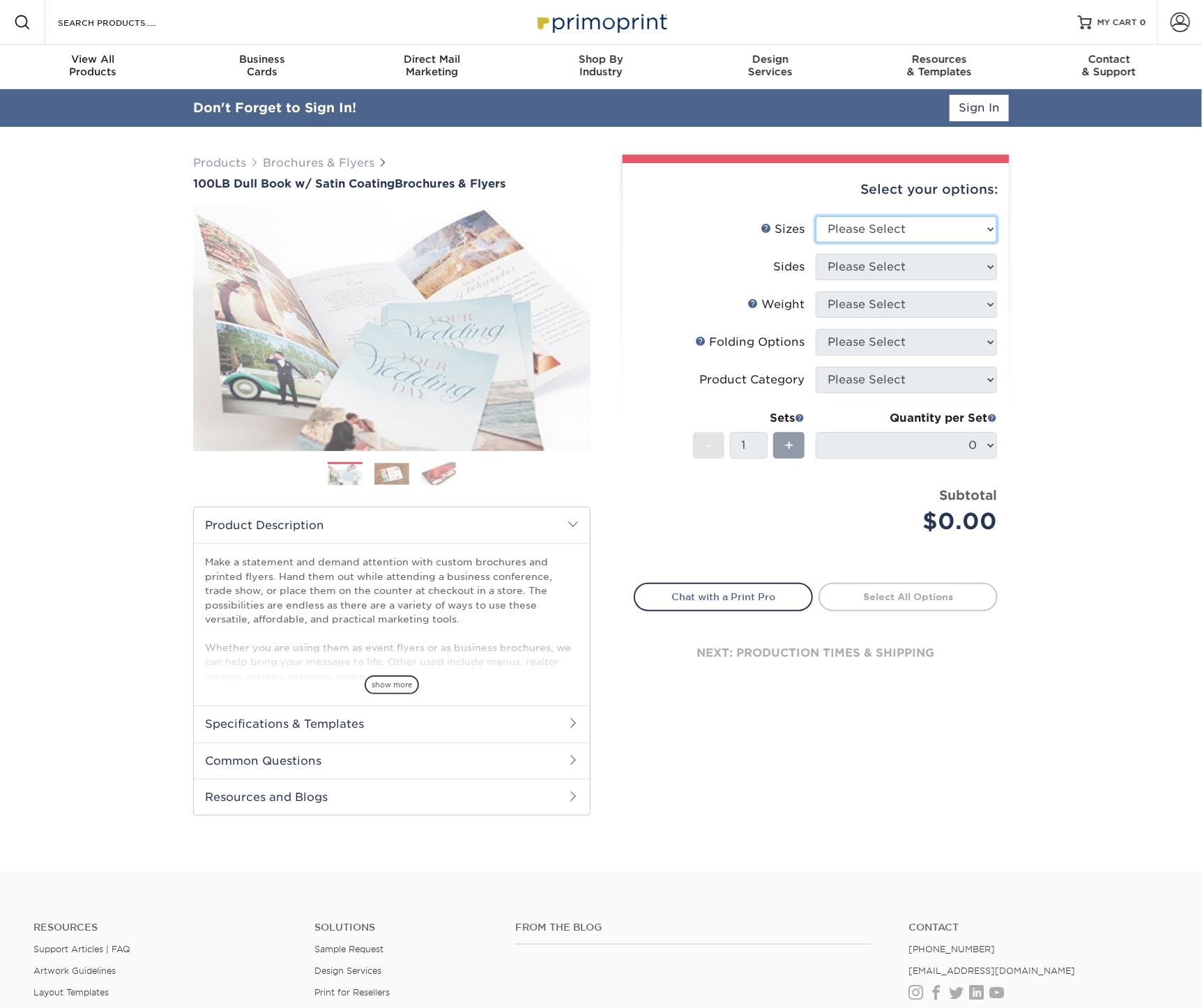
click at [877, 228] on select "Please Select 3.67" x 8.5" 3.67" x 8.5" 4" x 6" 4" x 8.5" 4" x 8.5" 4" x 9" 4" …" at bounding box center [906, 230] width 181 height 26
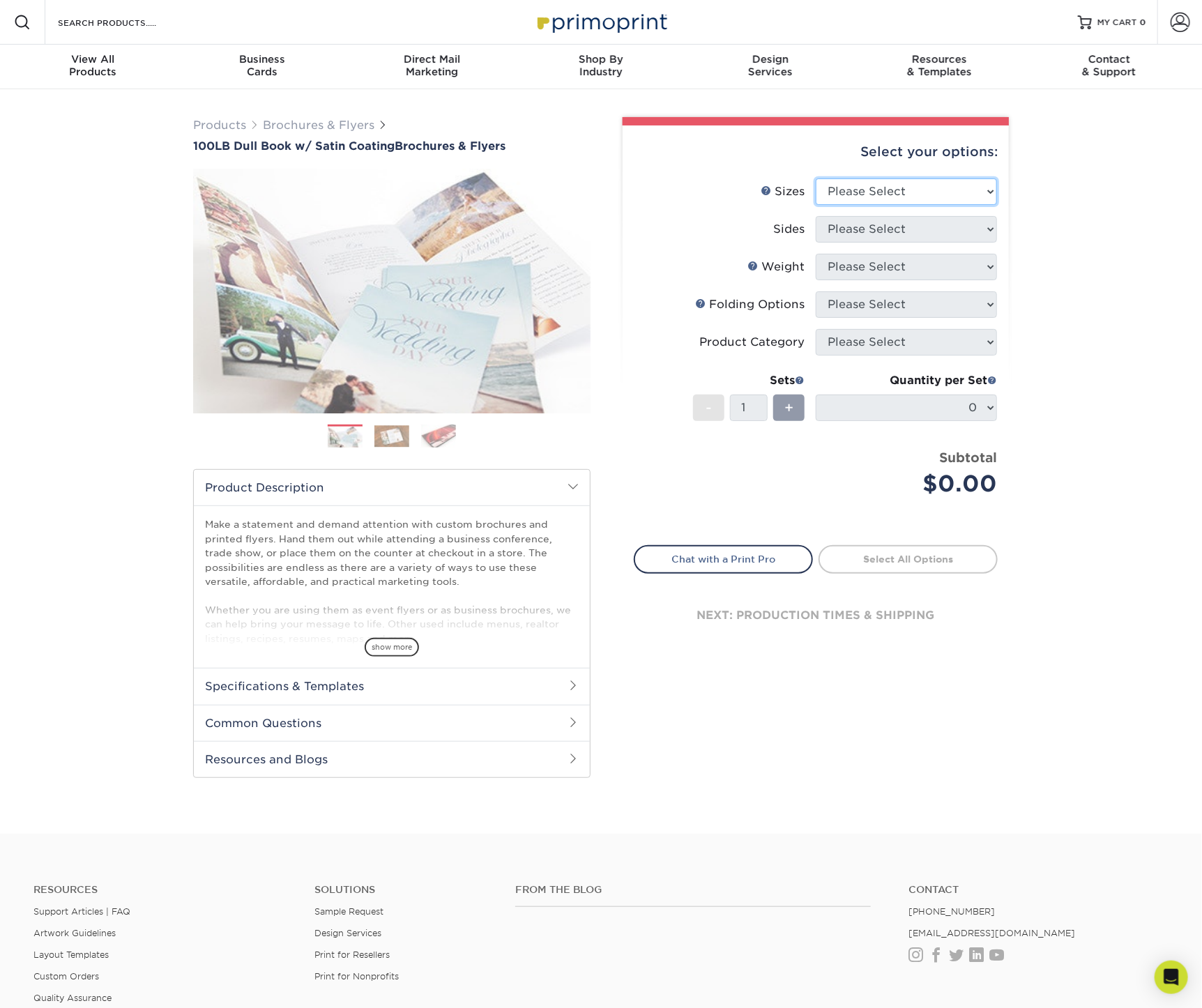
select select "8.50x11.00"
click at [816, 178] on select "Please Select 3.67" x 8.5" 3.67" x 8.5" 4" x 6" 4" x 8.5" 4" x 8.5" 4" x 9" 4" …" at bounding box center [906, 191] width 181 height 26
click at [876, 224] on select "Please Select Print Both Sides Print Front Only" at bounding box center [906, 230] width 181 height 26
select select "13abbda7-1d64-4f25-8bb2-c179b224825d"
click at [816, 216] on select "Please Select Print Both Sides Print Front Only" at bounding box center [906, 230] width 181 height 26
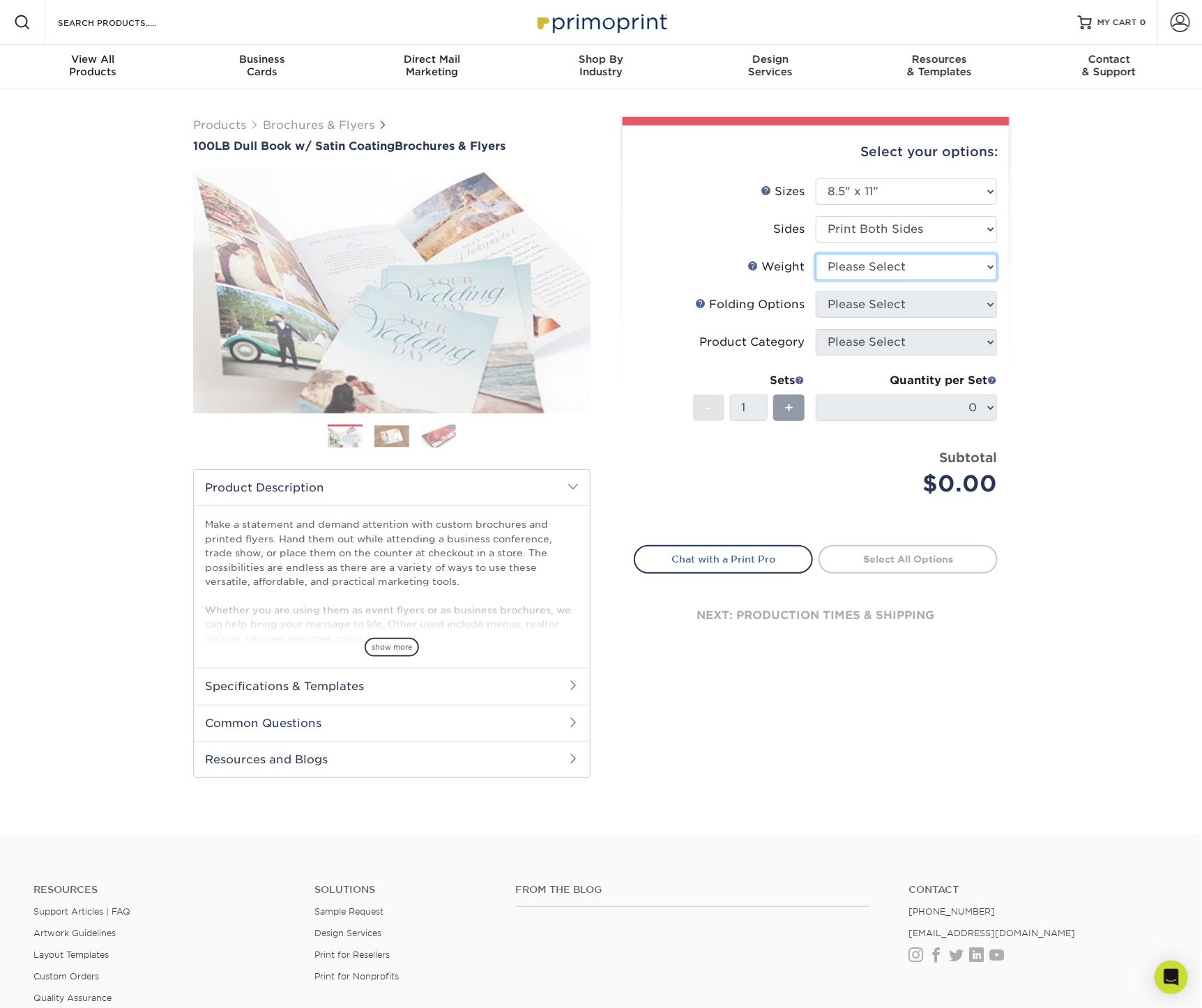
click at [856, 266] on select "Please Select 100DB" at bounding box center [906, 267] width 181 height 26
select select "100DB"
click at [816, 254] on select "Please Select 100DB" at bounding box center [906, 267] width 181 height 26
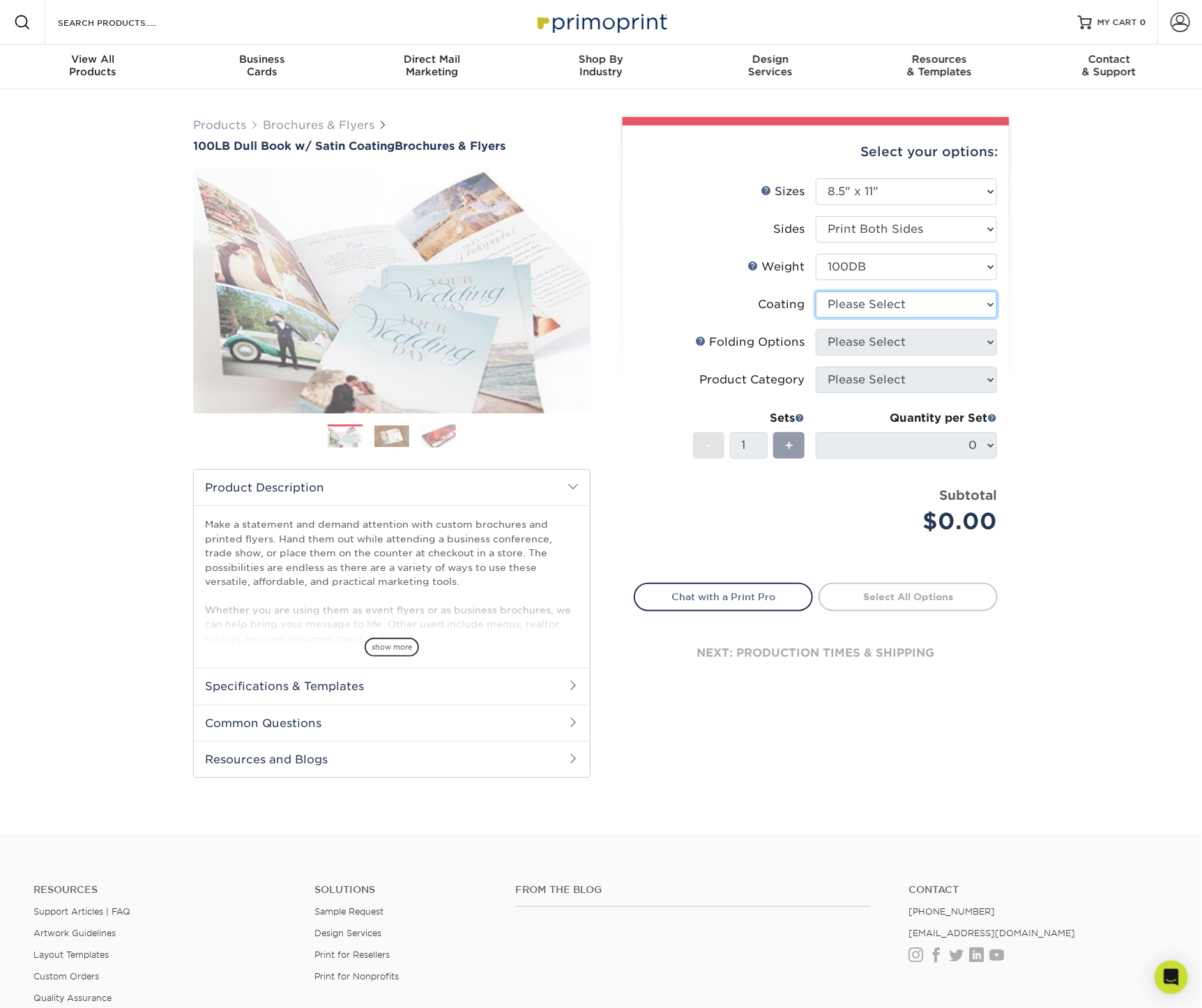
click at [849, 304] on select at bounding box center [906, 304] width 181 height 26
select select "1753ff32-3d28-4f95-990a-6fda0dbe3d7c"
click at [816, 291] on select at bounding box center [906, 304] width 181 height 26
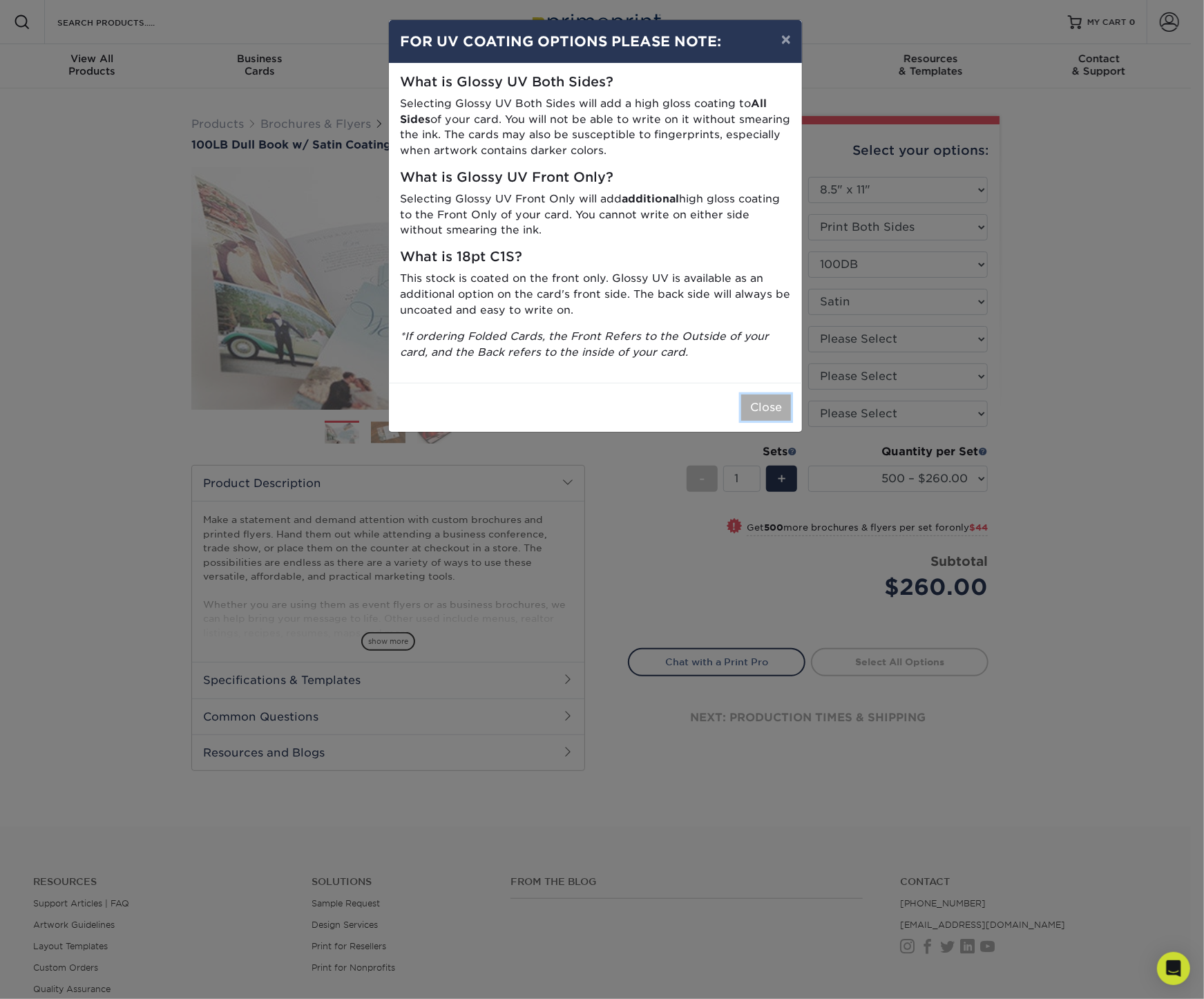
click at [758, 409] on button "Close" at bounding box center [766, 408] width 50 height 26
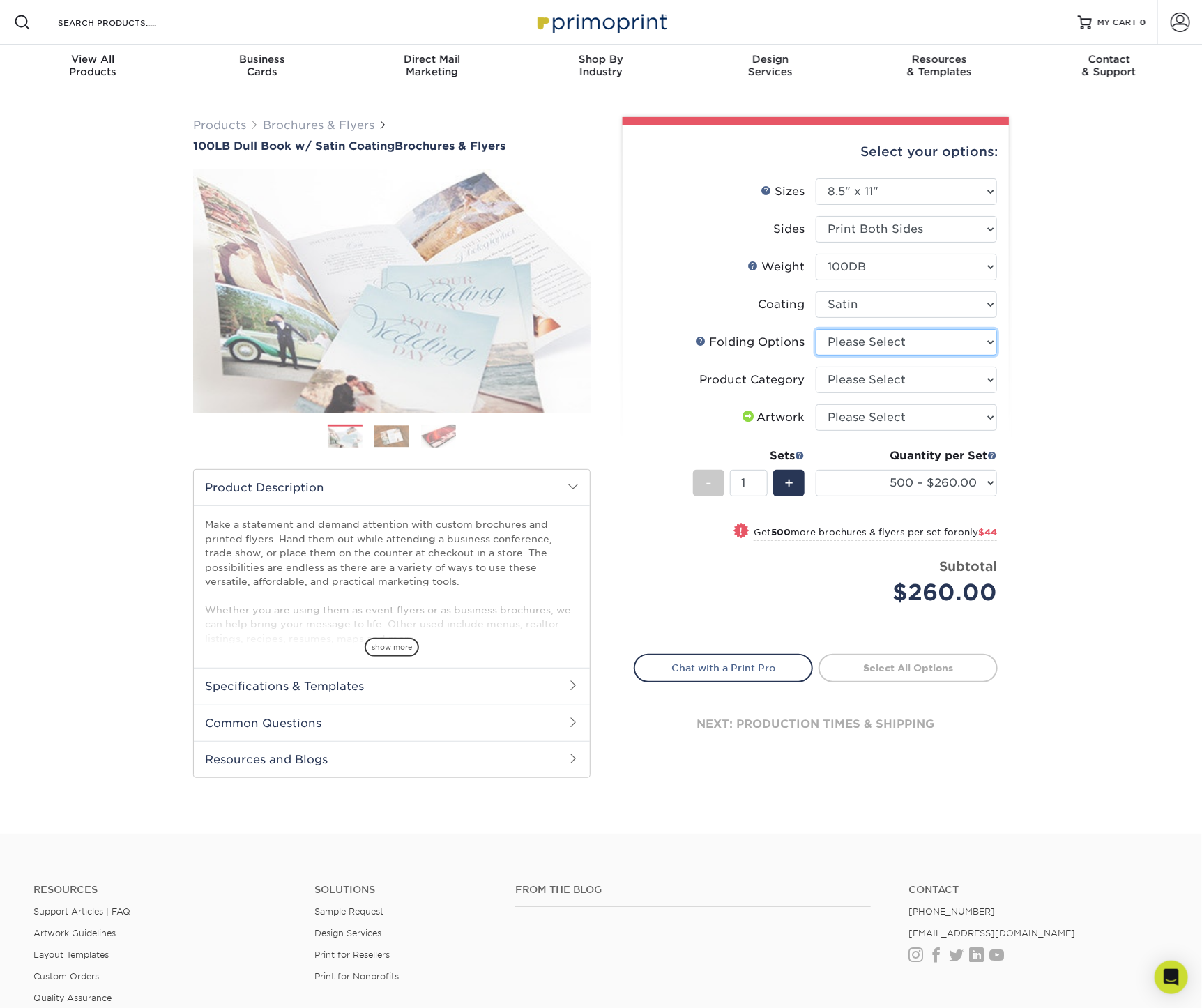
click at [831, 336] on select "Please Select FLAT - No Folding Accordion Fold Half-Fold (Vertical) Half-Fold (…" at bounding box center [906, 342] width 181 height 26
select select "beabd50a-9461-4c61-85af-315242fc817b"
click at [816, 329] on select "Please Select FLAT - No Folding Accordion Fold Half-Fold (Vertical) Half-Fold (…" at bounding box center [906, 342] width 181 height 26
click at [854, 374] on select "Please Select Flyers and Brochures" at bounding box center [906, 379] width 181 height 26
select select "1a668080-6b7c-4174-b399-2c3833b27ef4"
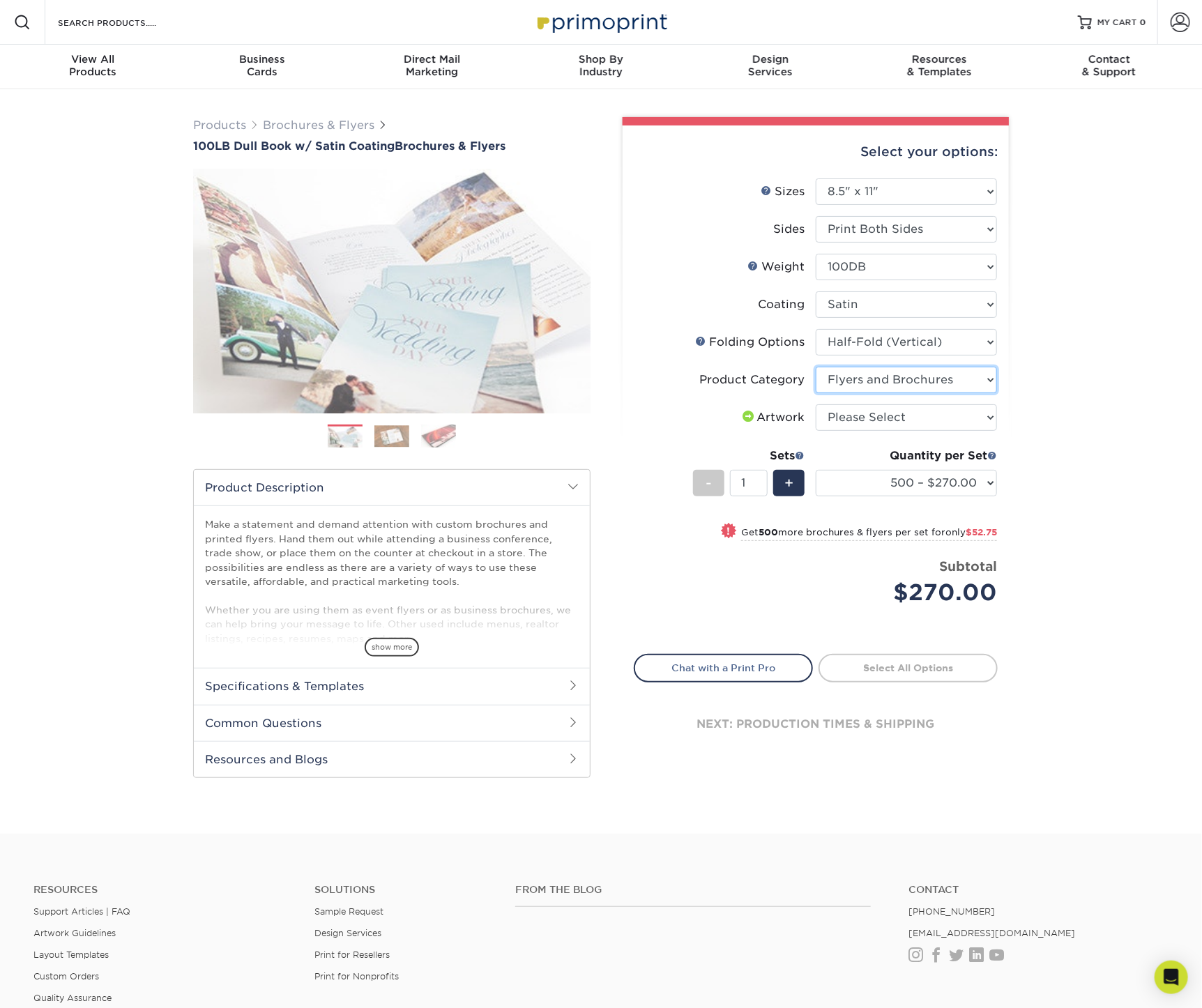
click at [816, 366] on select "Please Select Flyers and Brochures" at bounding box center [906, 379] width 181 height 26
click at [886, 411] on select "Please Select I will upload files I need a design - $175" at bounding box center [906, 418] width 181 height 26
select select "upload"
click at [816, 405] on select "Please Select I will upload files I need a design - $175" at bounding box center [906, 418] width 181 height 26
click at [893, 484] on select "500 – $270.00 1000 – $322.75 2000 – $421.75 2500 – $521.75 3000 – $561.75 4000 …" at bounding box center [906, 483] width 181 height 26
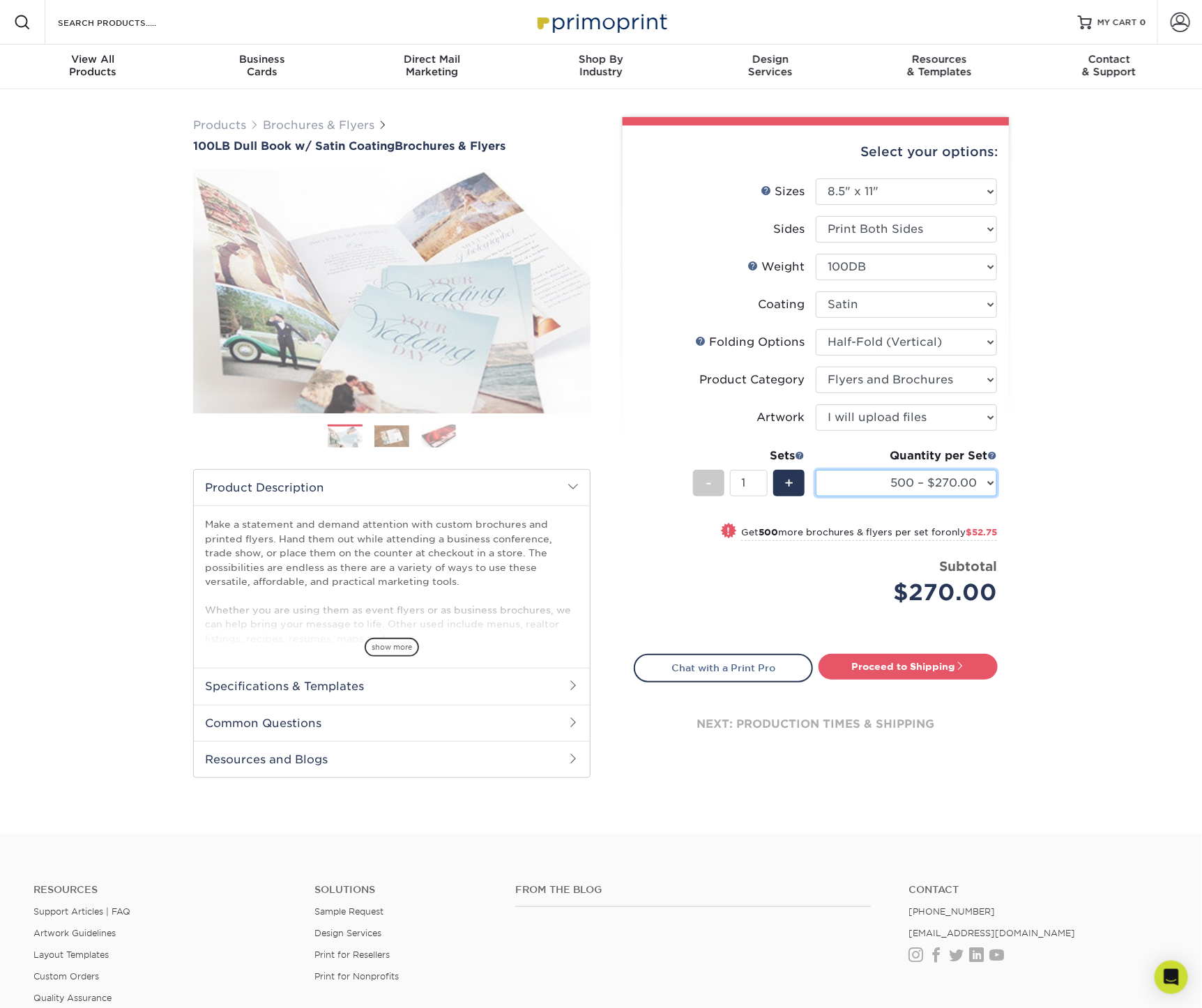
select select "4000 – $586.75"
click at [816, 470] on select "500 – $270.00 1000 – $322.75 2000 – $421.75 2500 – $521.75 3000 – $561.75 4000 …" at bounding box center [906, 483] width 181 height 26
click at [563, 684] on h2 "Specifications & Templates" at bounding box center [392, 686] width 396 height 37
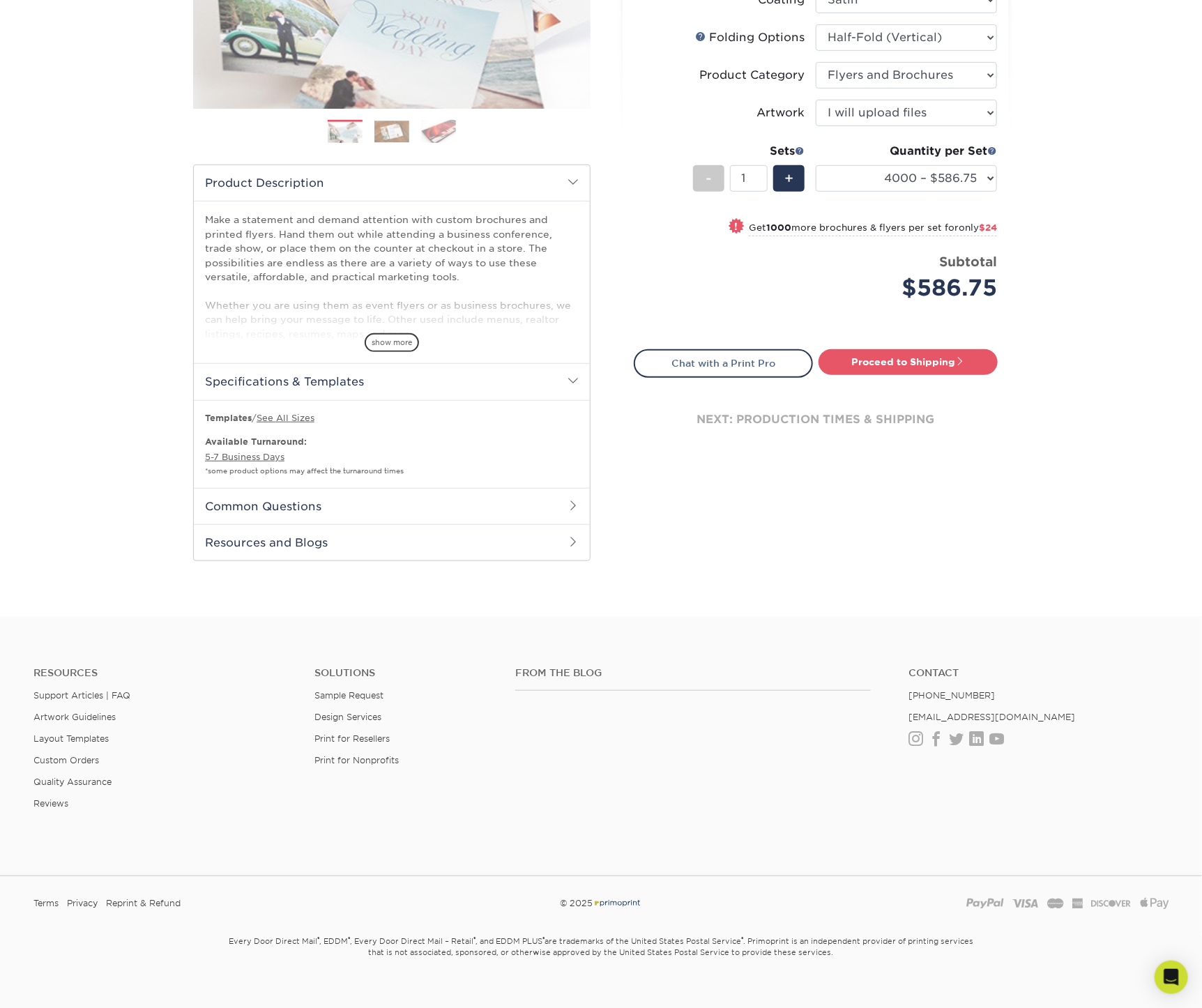
scroll to position [309, 0]
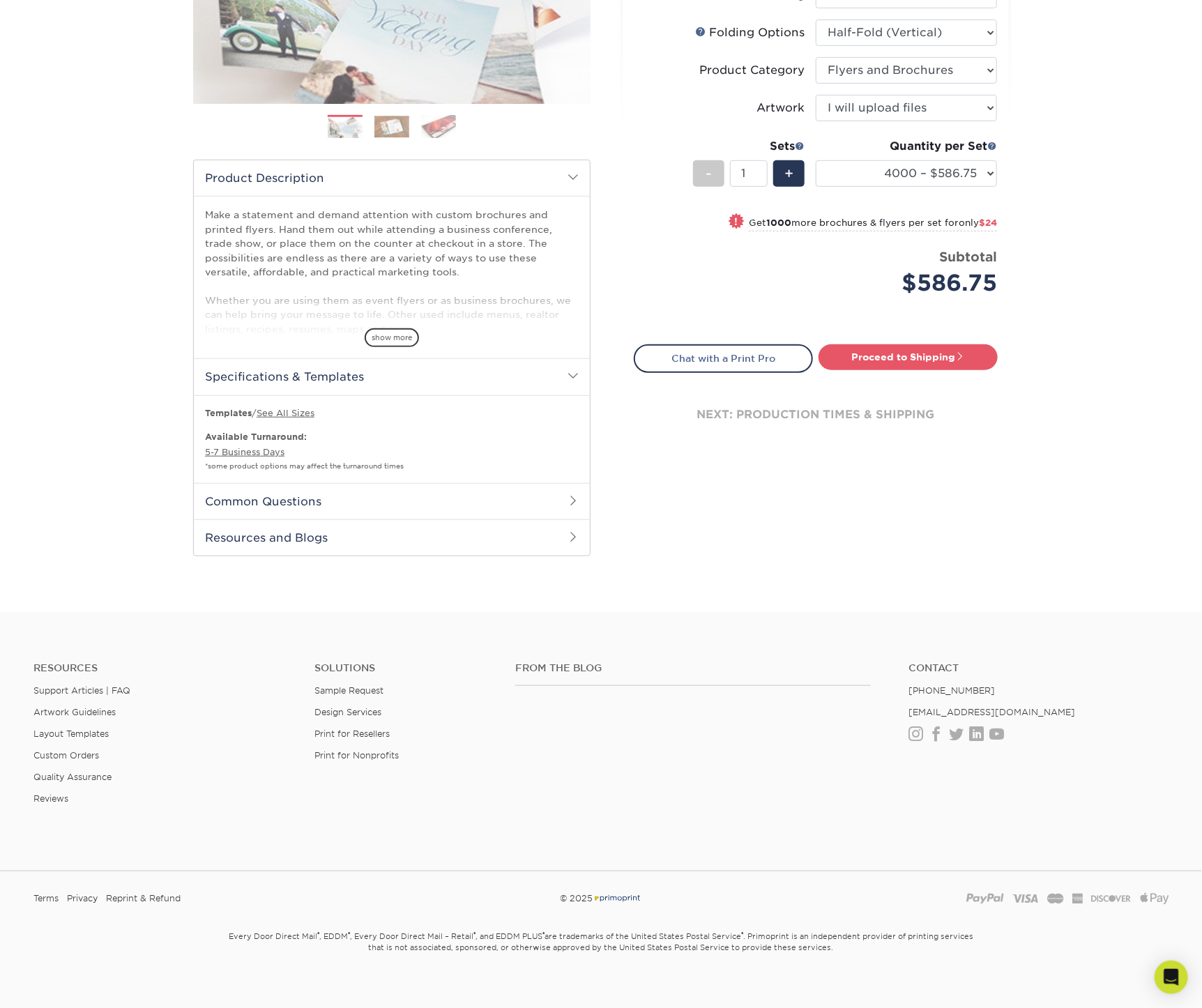
click at [571, 498] on span at bounding box center [573, 500] width 11 height 11
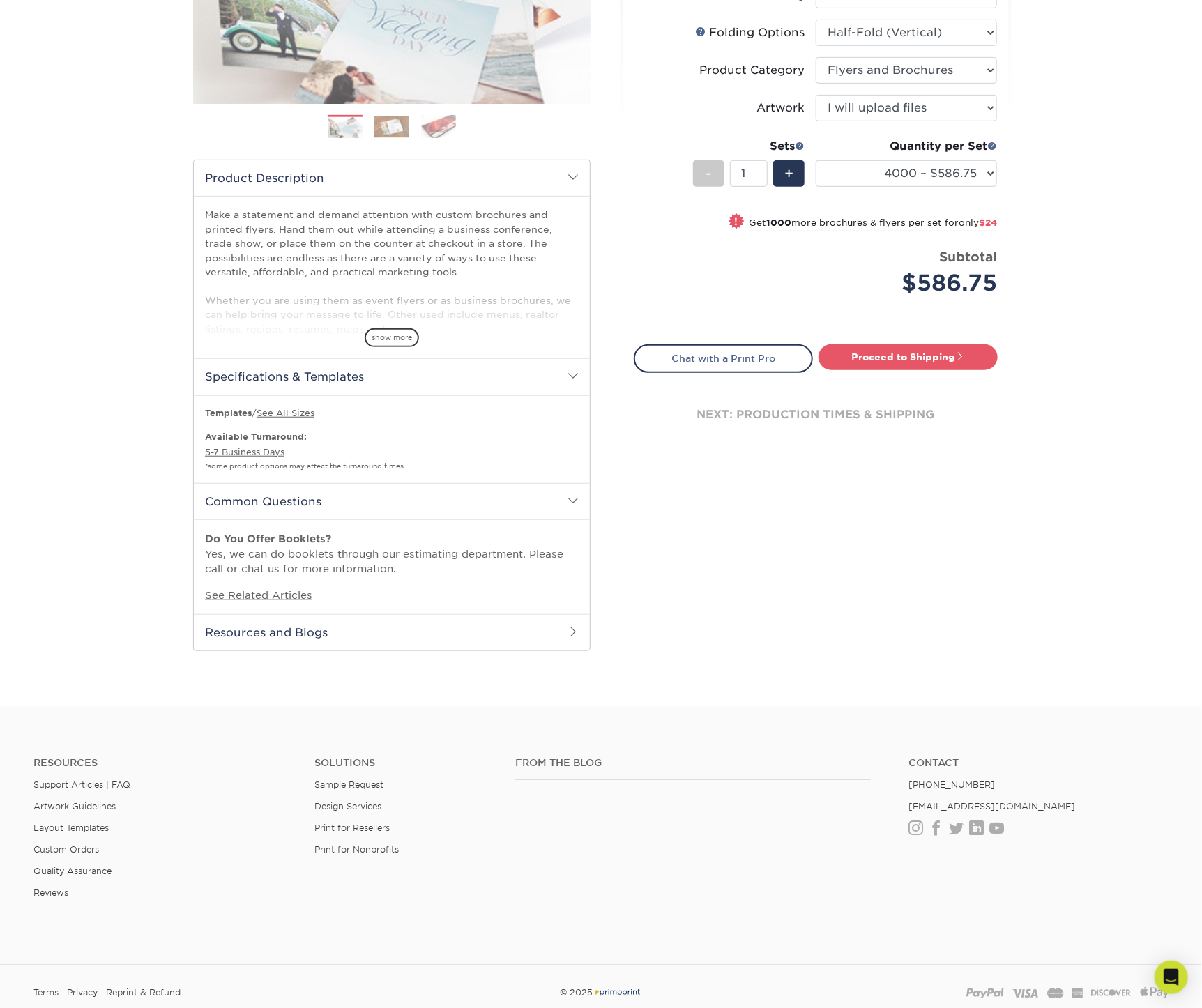
click at [566, 631] on h2 "Resources and Blogs" at bounding box center [392, 632] width 396 height 37
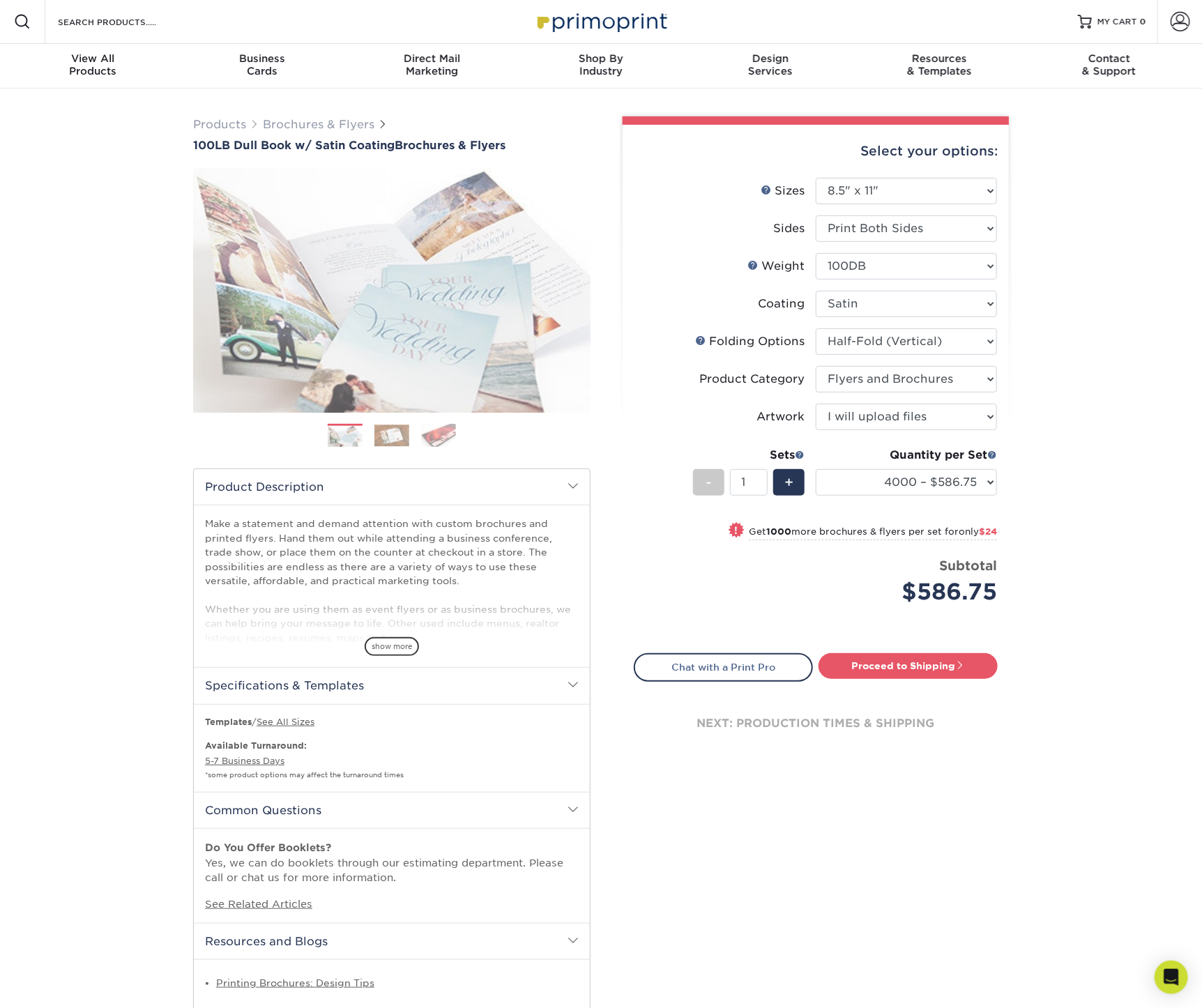
scroll to position [0, 0]
click at [568, 486] on span at bounding box center [573, 486] width 11 height 11
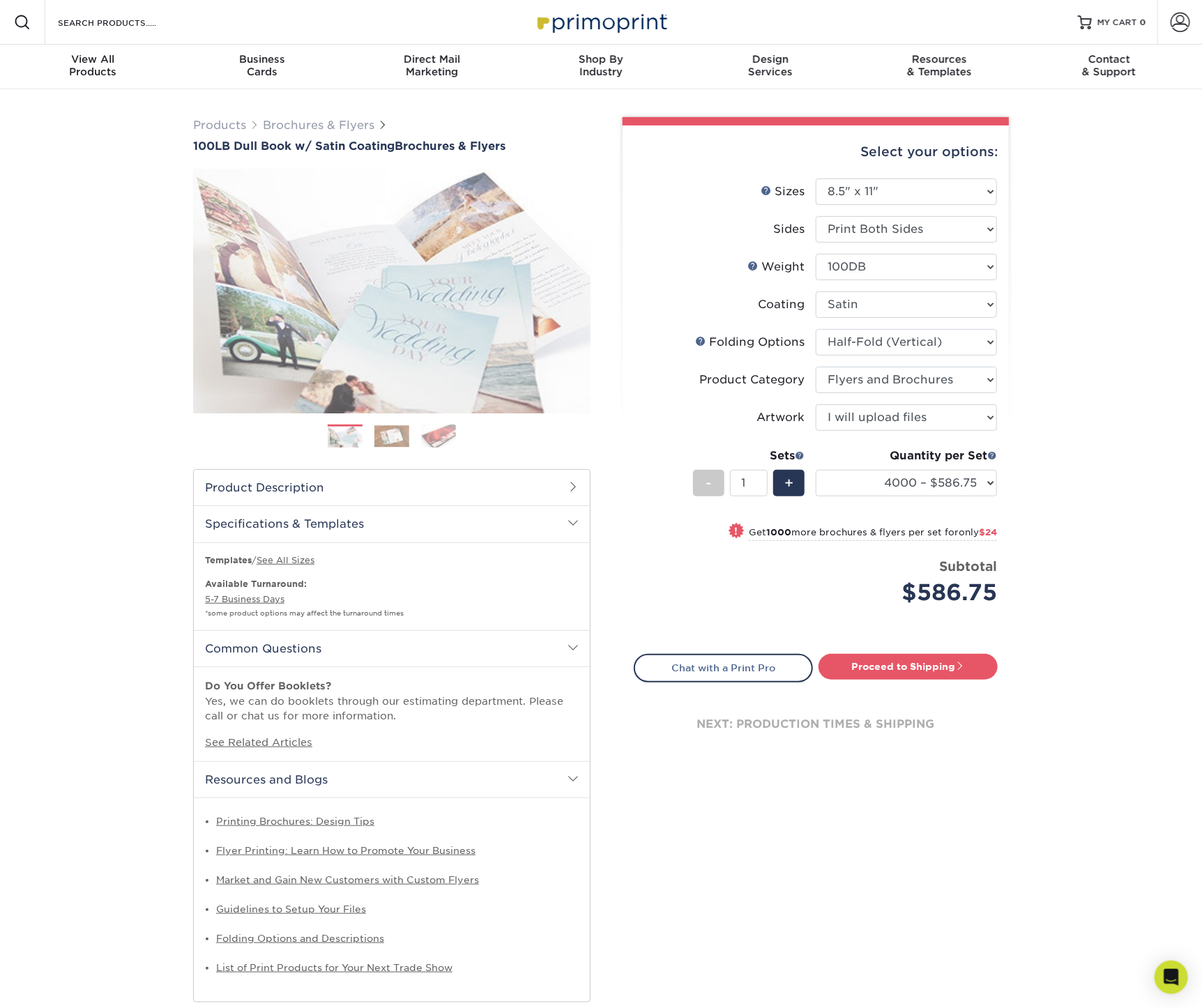
click at [568, 526] on span at bounding box center [573, 523] width 11 height 11
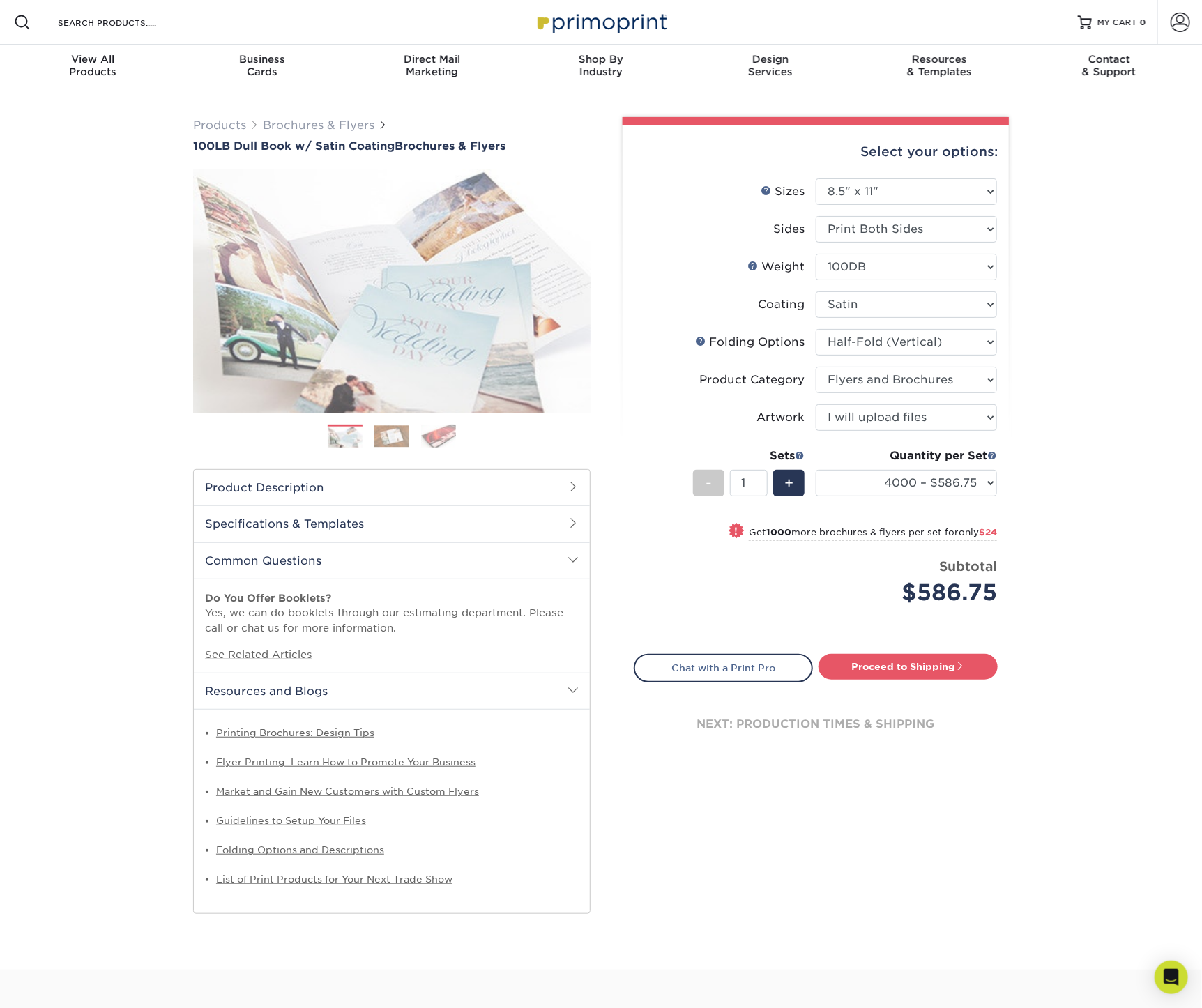
click at [565, 559] on h2 "Common Questions" at bounding box center [392, 560] width 396 height 37
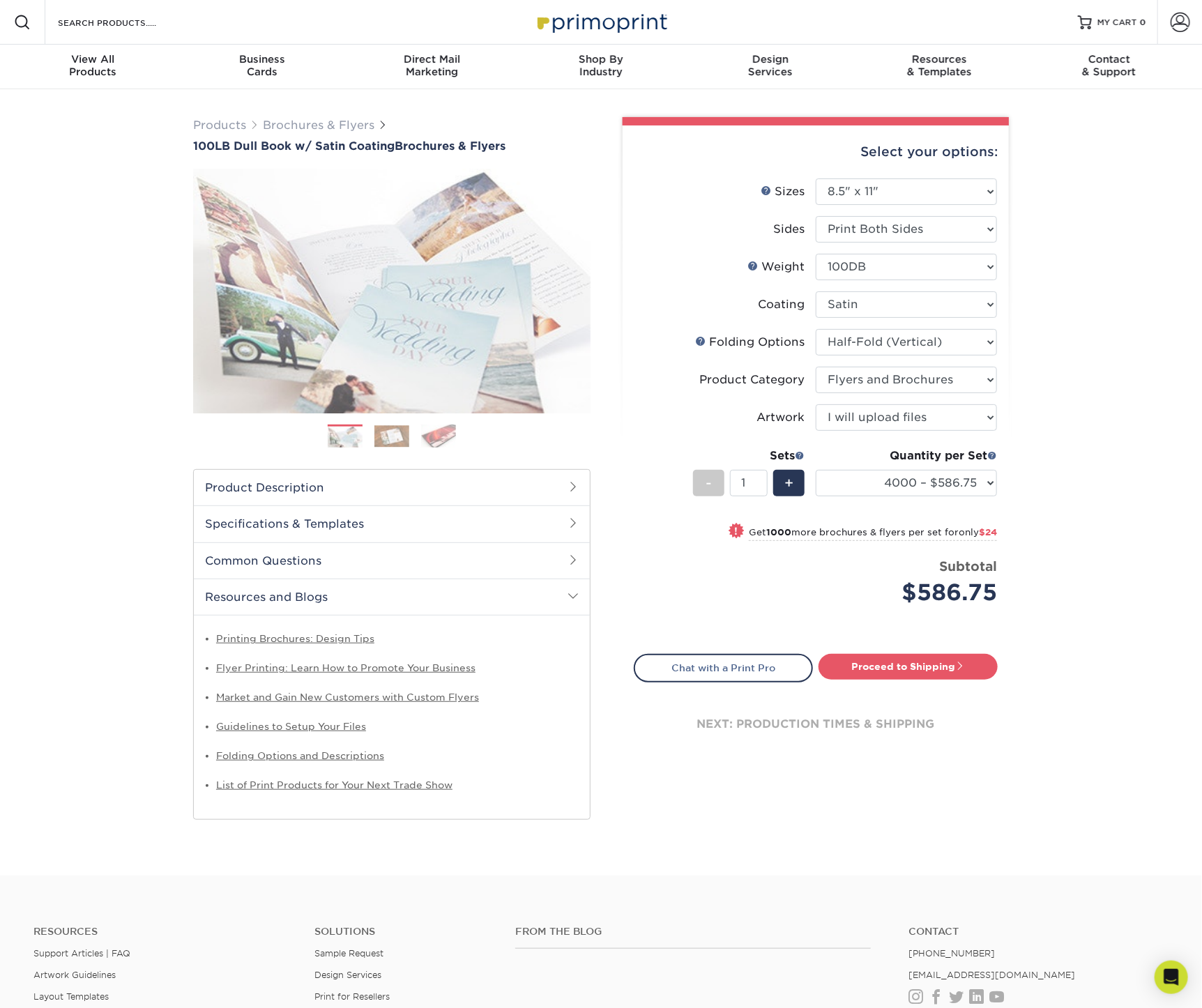
click at [572, 593] on span at bounding box center [573, 596] width 11 height 11
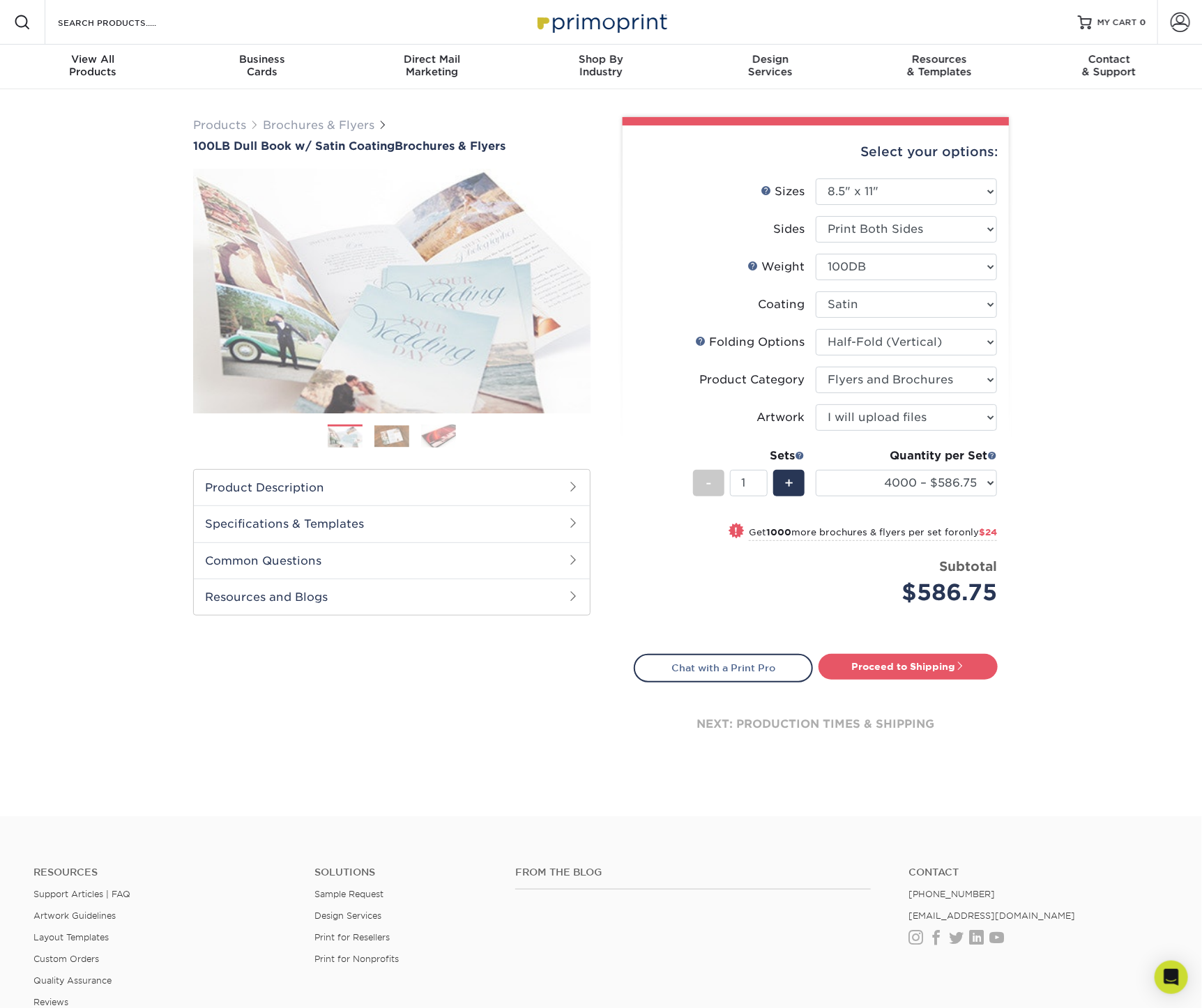
click at [574, 598] on span at bounding box center [573, 596] width 11 height 11
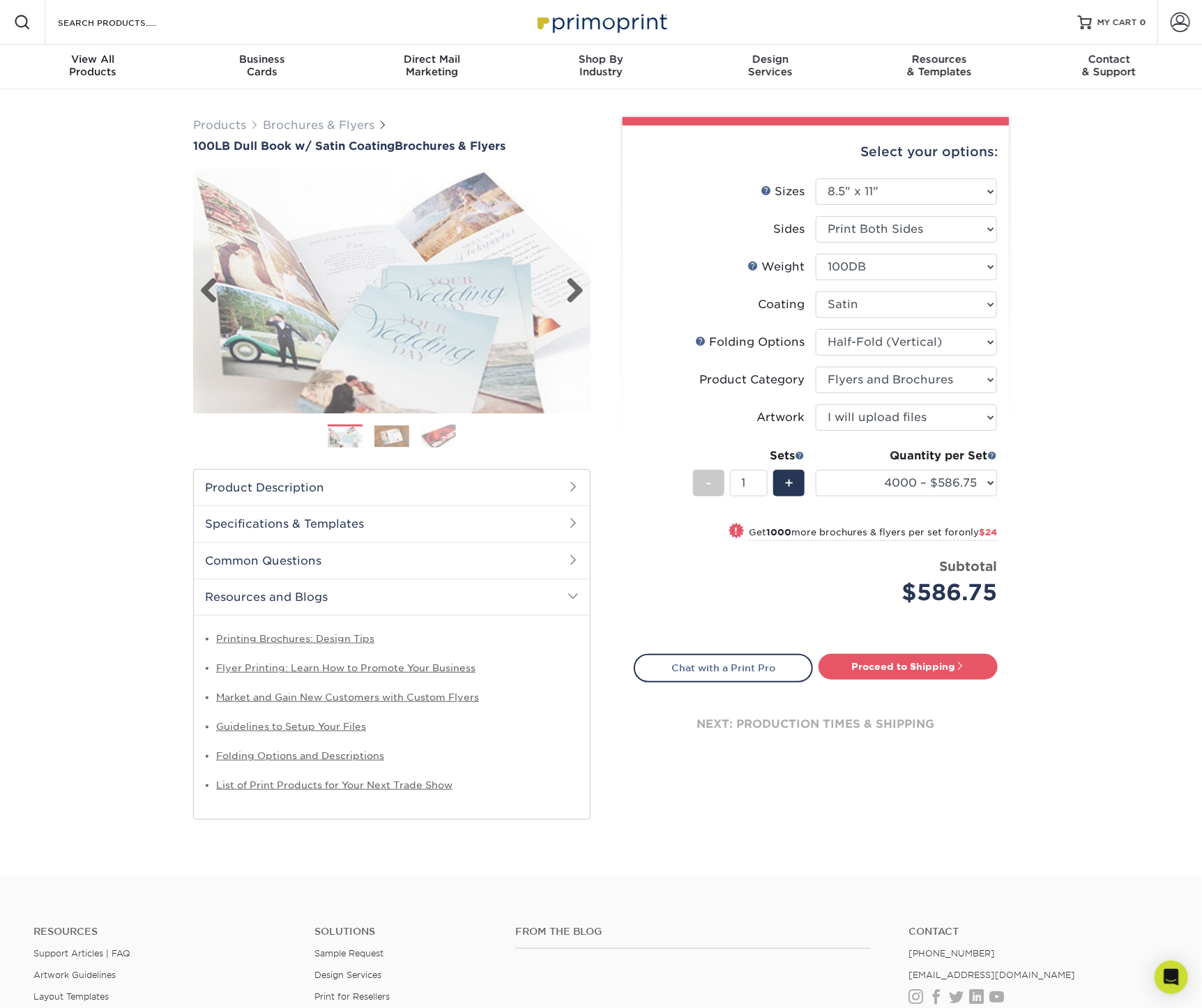
click at [412, 335] on img at bounding box center [392, 290] width 397 height 274
click at [879, 265] on select "Please Select 100DB" at bounding box center [906, 267] width 181 height 26
click at [816, 254] on select "Please Select 100DB" at bounding box center [906, 267] width 181 height 26
